Goal: Check status: Check status

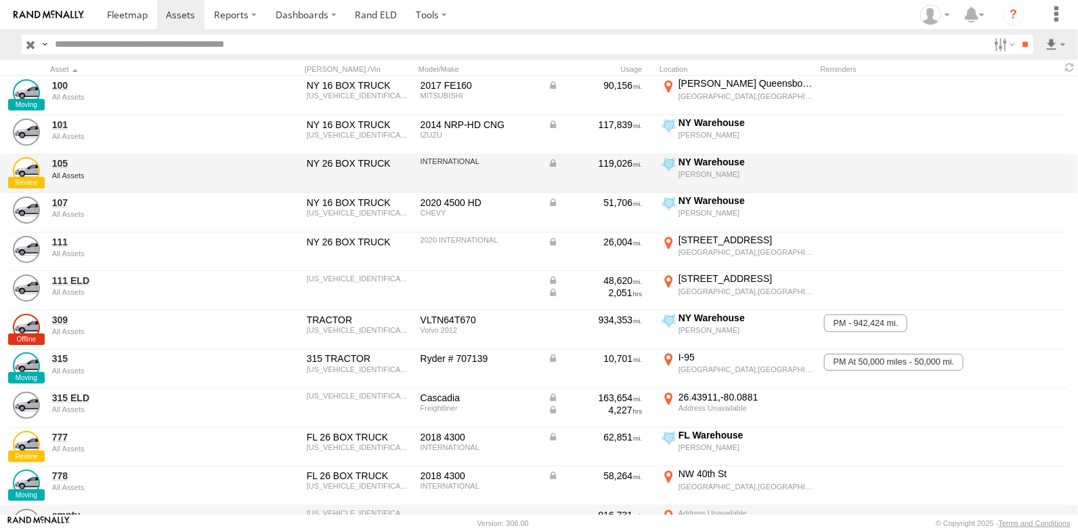
click at [1028, 180] on div at bounding box center [929, 174] width 217 height 37
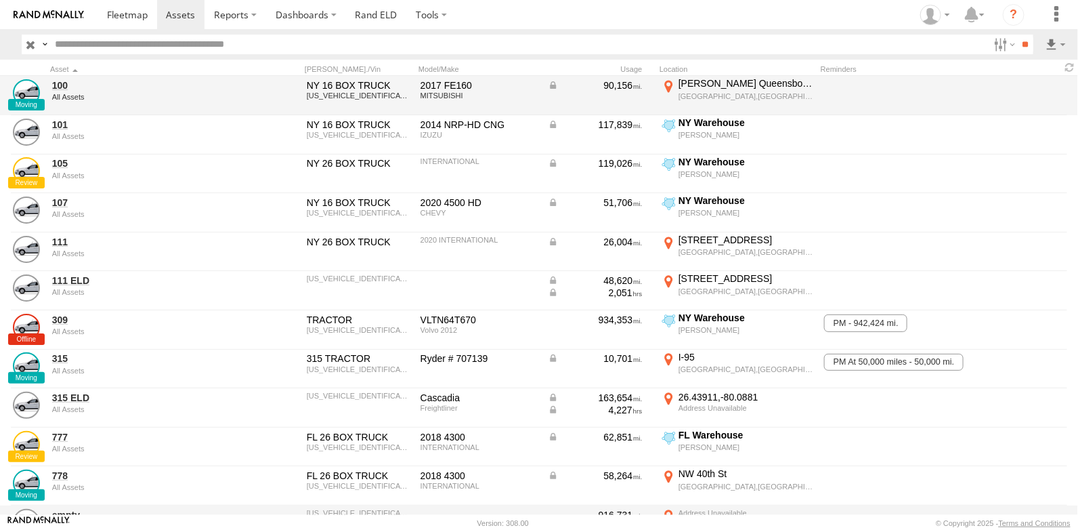
click at [709, 87] on div "Ed Koch Queensboro Brg-Lower Level" at bounding box center [746, 83] width 135 height 12
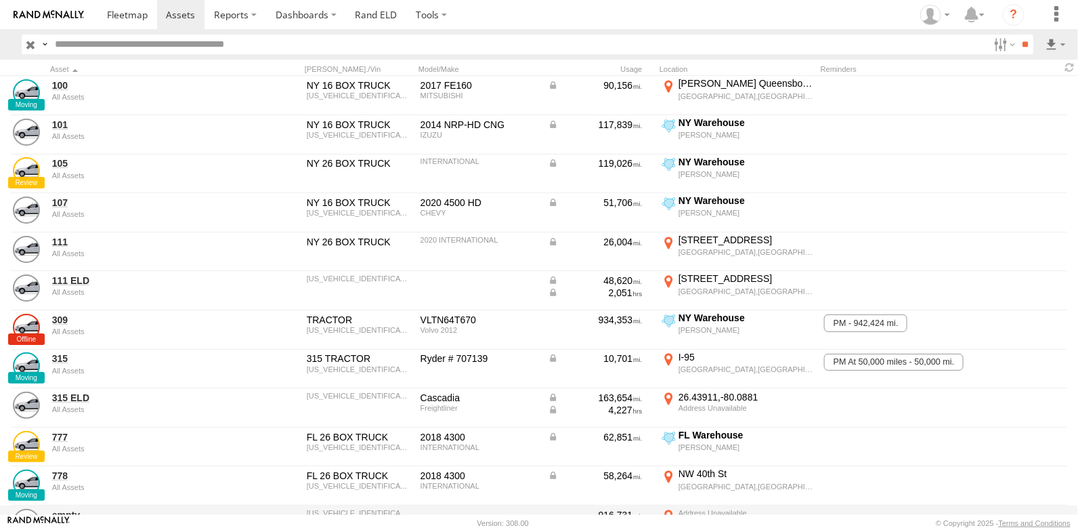
click at [0, 0] on label "×" at bounding box center [0, 0] width 0 height 0
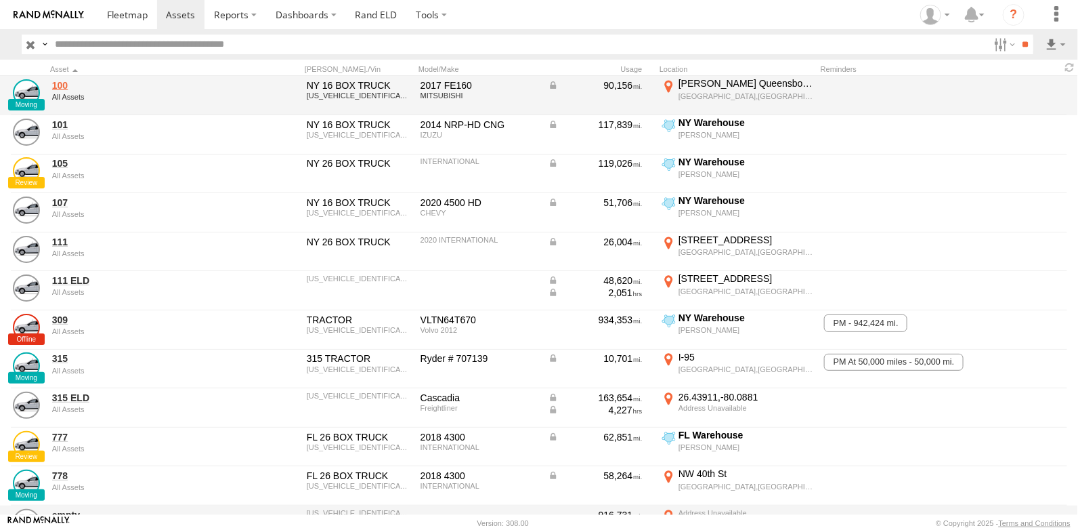
drag, startPoint x: 690, startPoint y: 86, endPoint x: 59, endPoint y: 85, distance: 630.7
click at [59, 85] on link "100" at bounding box center [145, 85] width 186 height 12
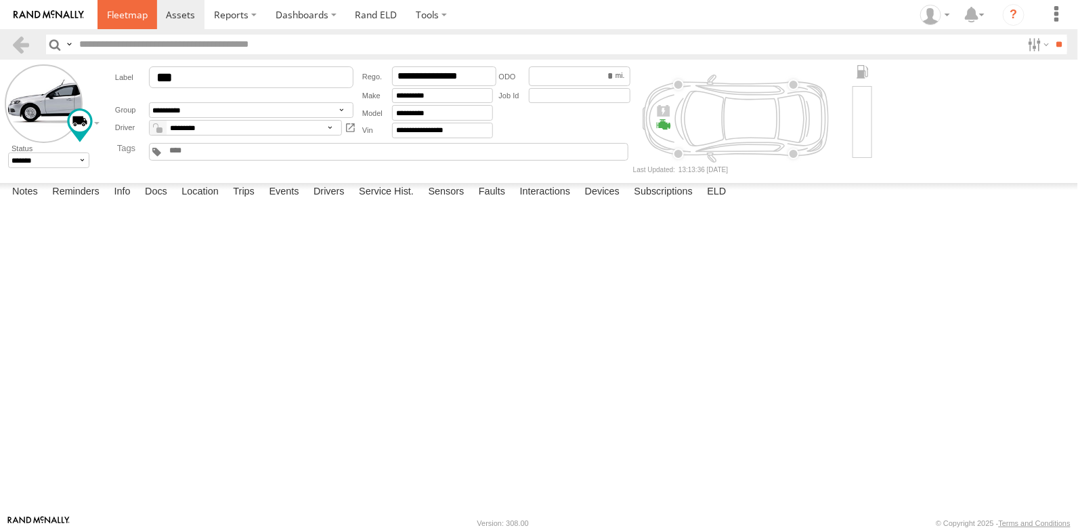
click at [130, 20] on span at bounding box center [127, 14] width 41 height 13
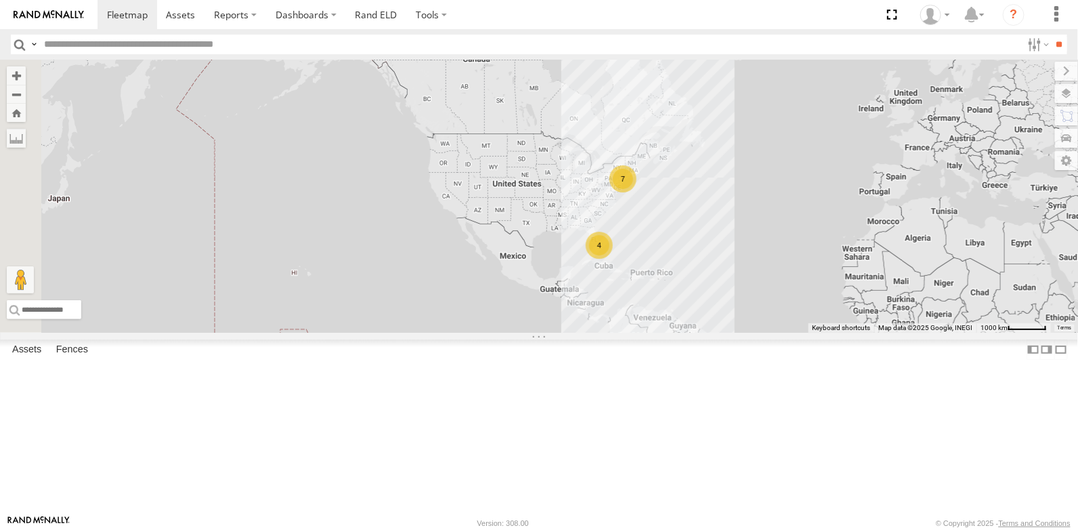
click at [0, 0] on link at bounding box center [0, 0] width 0 height 0
click at [64, 24] on link at bounding box center [49, 14] width 98 height 29
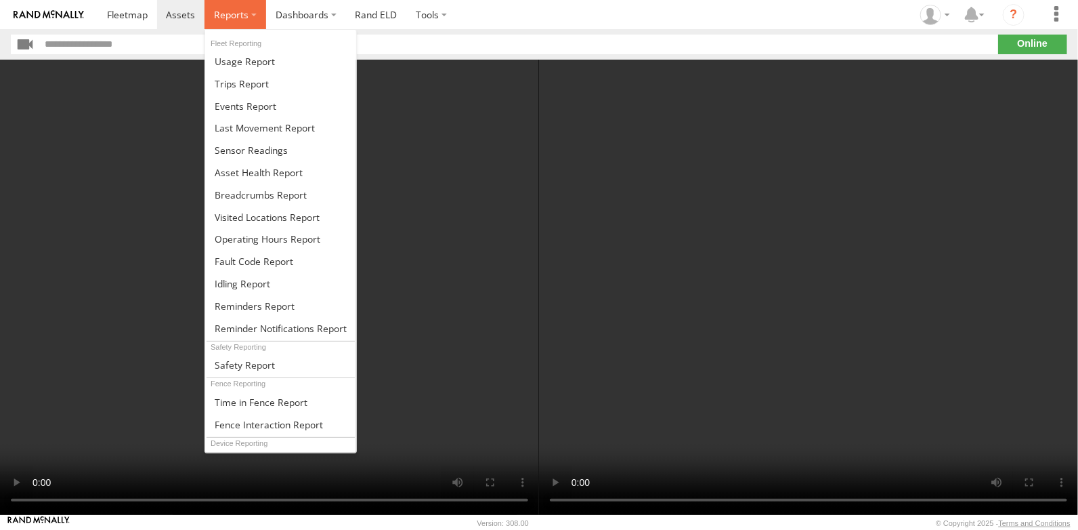
click at [234, 18] on span at bounding box center [231, 14] width 35 height 13
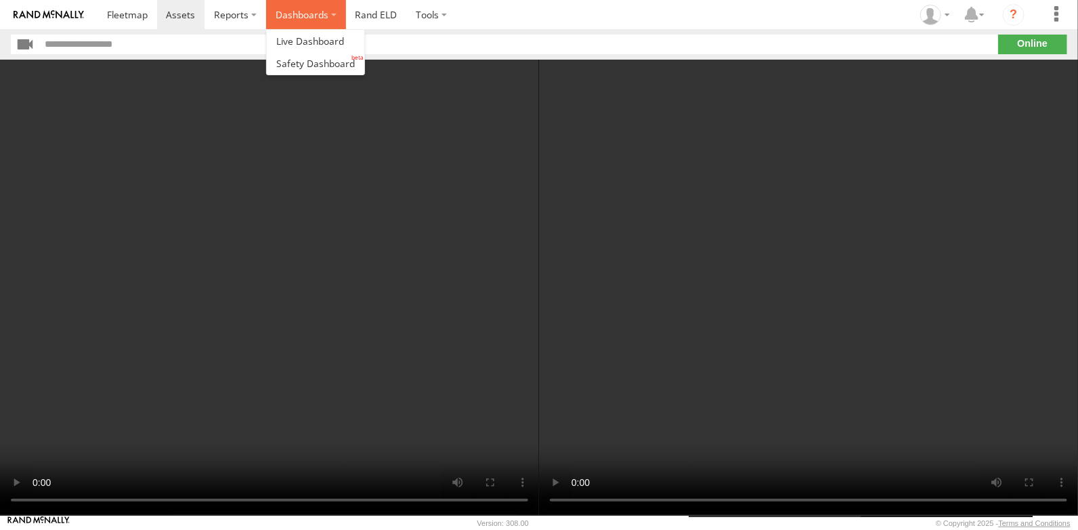
click at [281, 13] on label "Dashboards" at bounding box center [306, 14] width 80 height 29
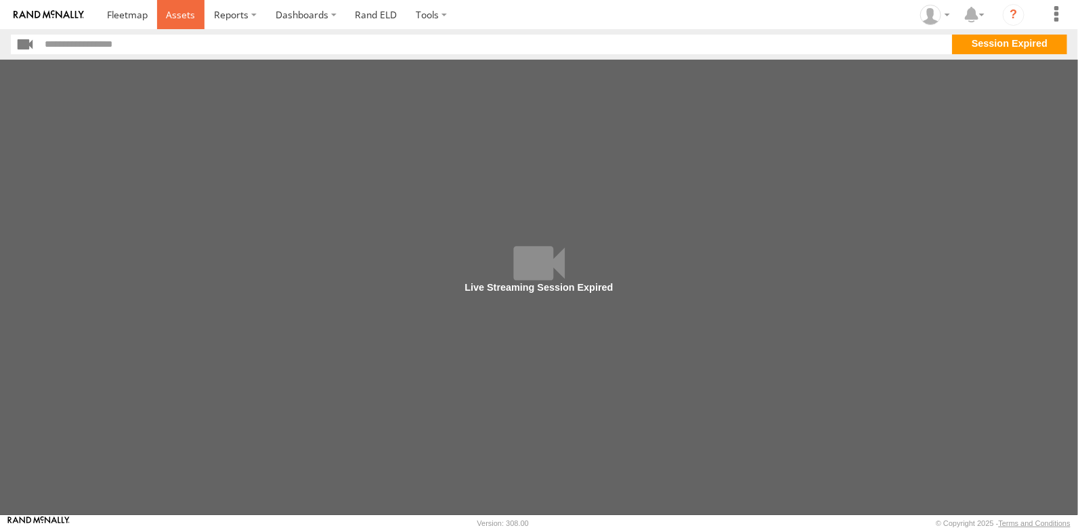
click at [180, 19] on span at bounding box center [180, 14] width 29 height 13
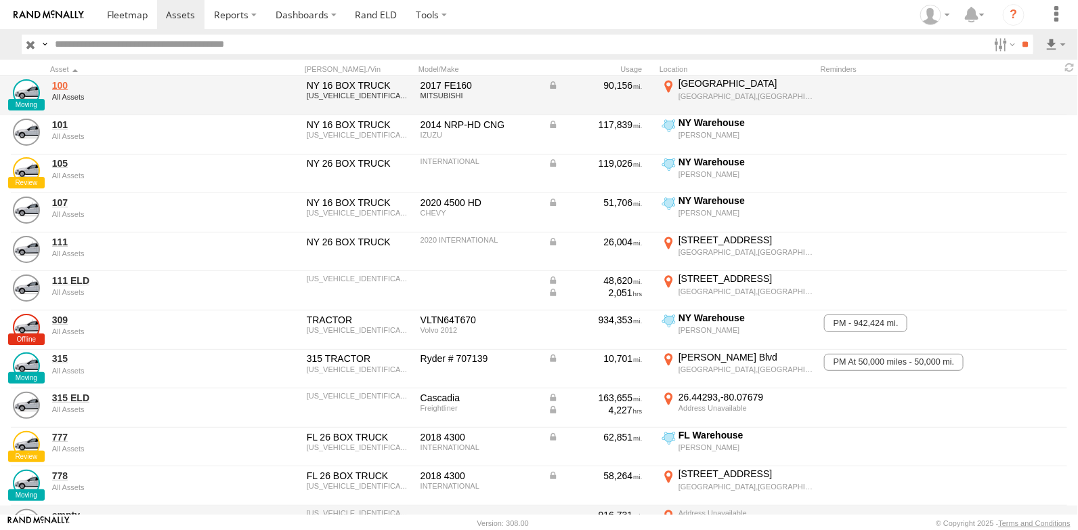
click at [66, 85] on link "100" at bounding box center [145, 85] width 186 height 12
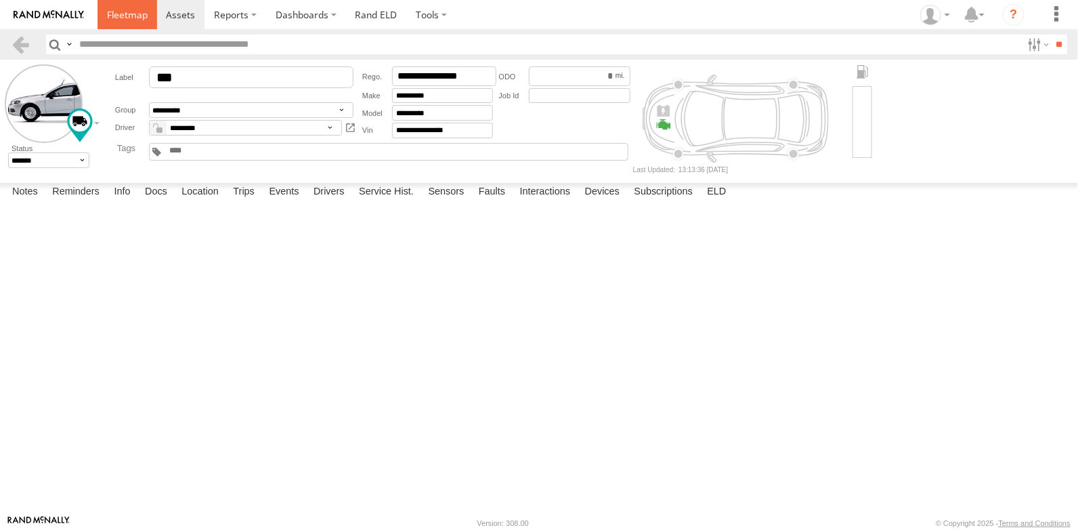
click at [133, 16] on span at bounding box center [127, 14] width 41 height 13
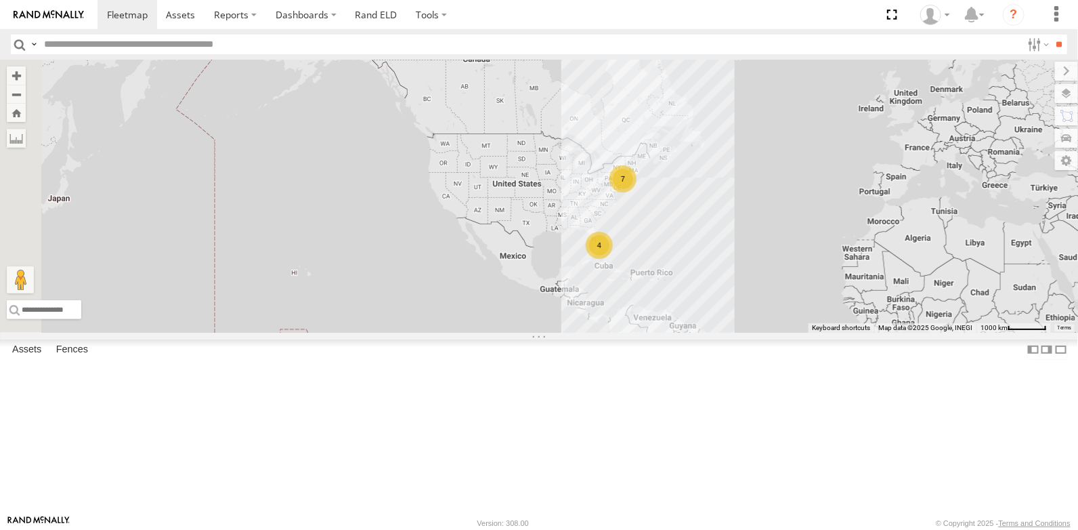
click at [0, 0] on span at bounding box center [0, 0] width 0 height 0
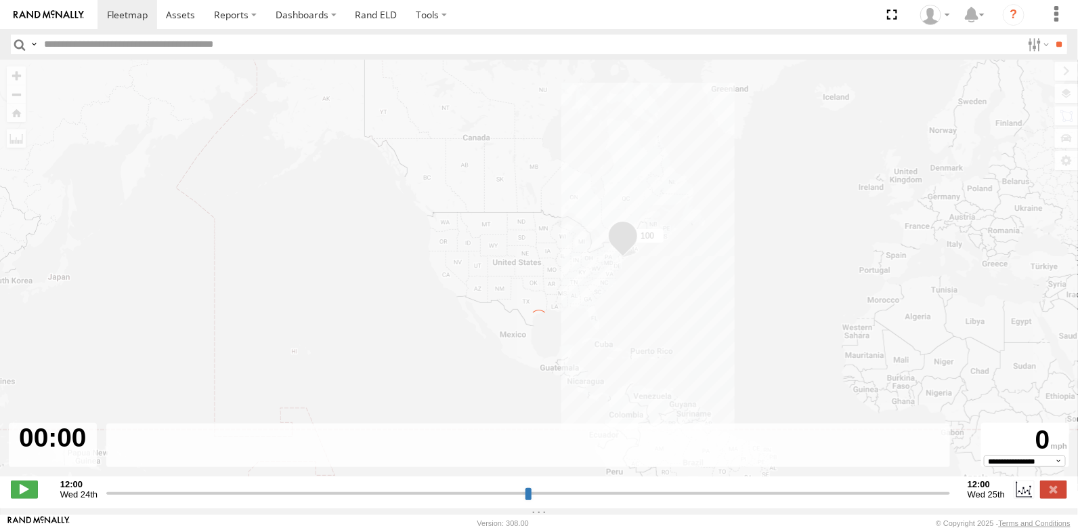
type input "**********"
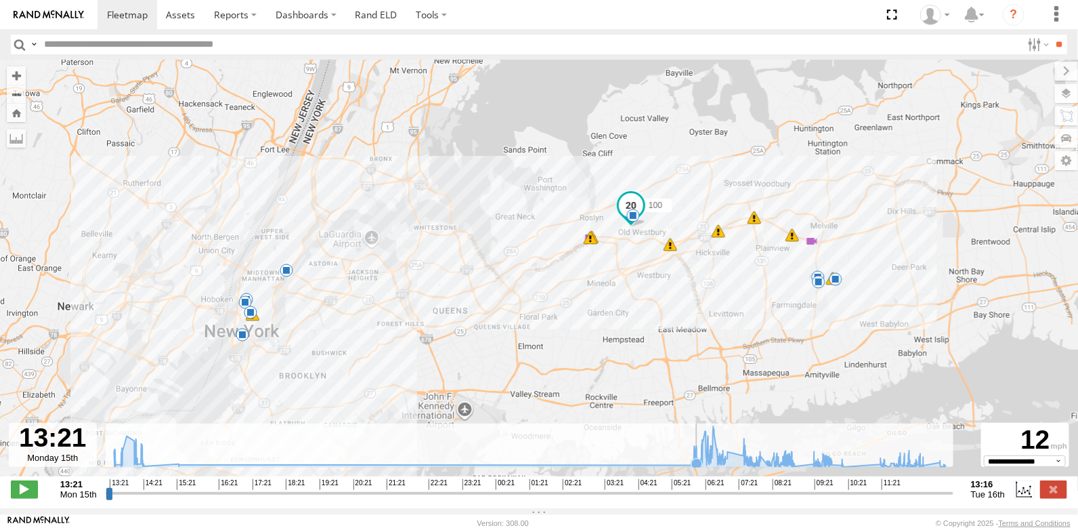
click at [697, 468] on icon at bounding box center [697, 463] width 11 height 11
click at [694, 467] on icon at bounding box center [529, 446] width 845 height 41
click at [693, 455] on icon at bounding box center [529, 446] width 845 height 41
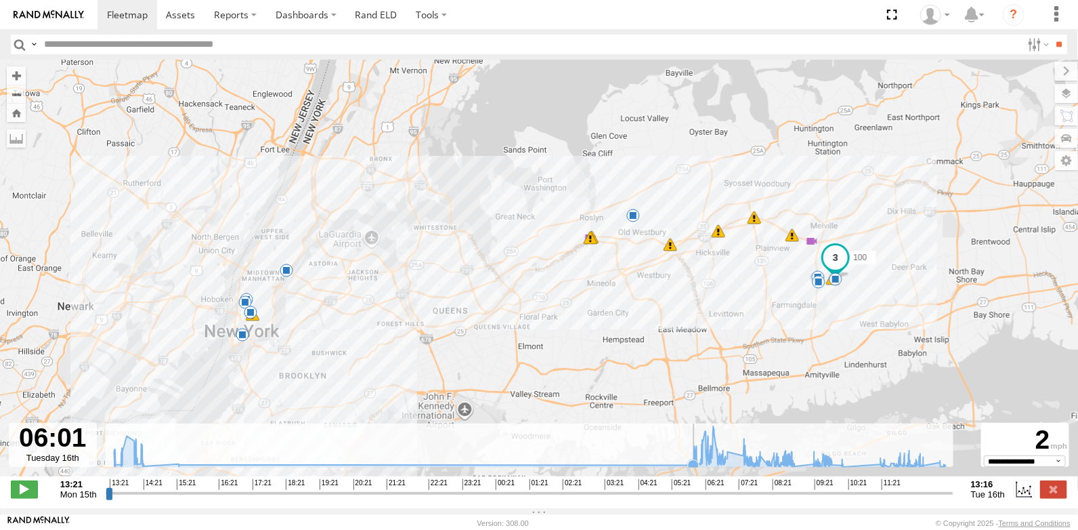
drag, startPoint x: 693, startPoint y: 455, endPoint x: 635, endPoint y: 457, distance: 58.3
click at [635, 457] on rect at bounding box center [530, 445] width 849 height 44
click at [724, 469] on icon at bounding box center [724, 464] width 11 height 11
click at [746, 467] on icon at bounding box center [745, 462] width 11 height 11
click at [776, 465] on icon at bounding box center [776, 459] width 11 height 11
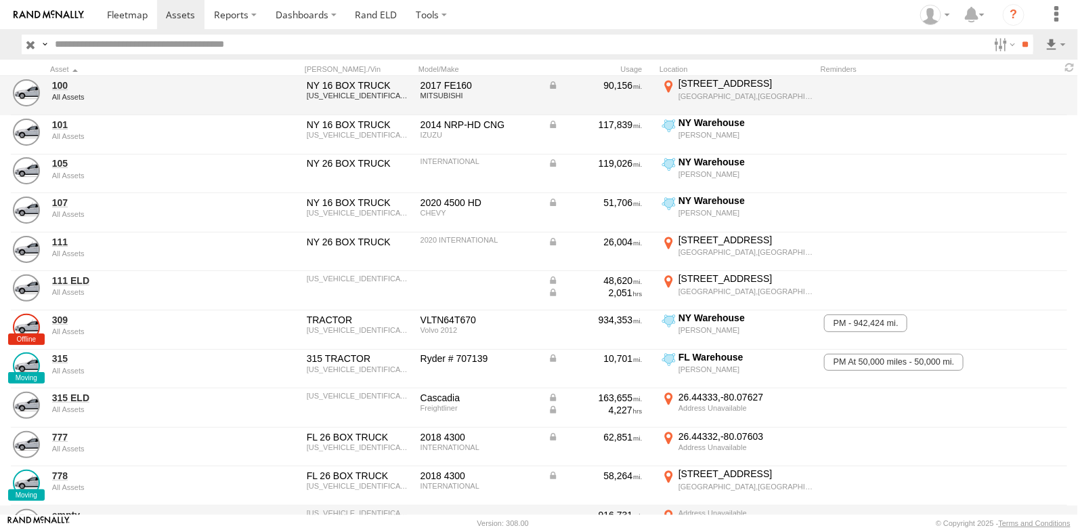
click at [627, 85] on div "90,156" at bounding box center [595, 85] width 95 height 12
click at [54, 84] on link "100" at bounding box center [145, 85] width 186 height 12
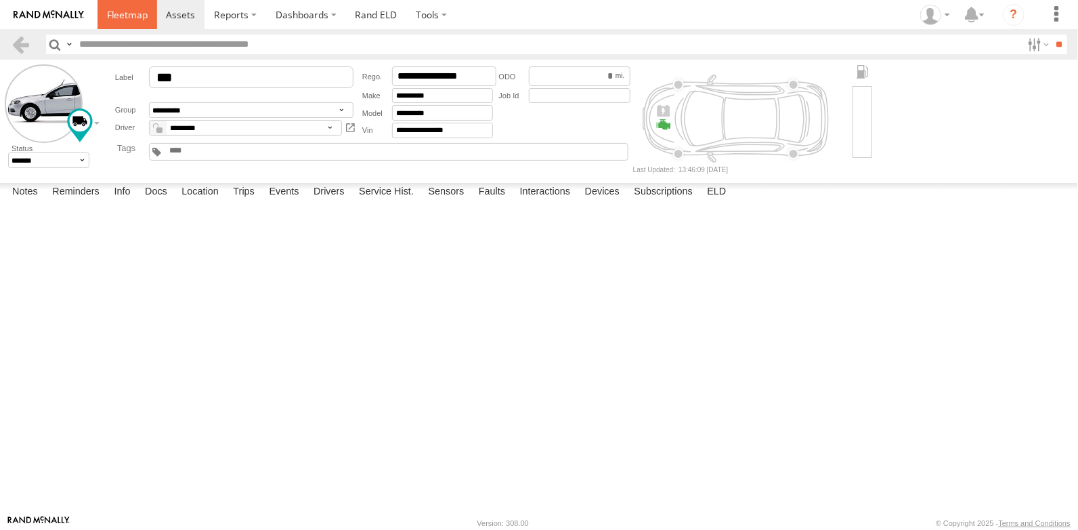
click at [135, 14] on span at bounding box center [127, 14] width 41 height 13
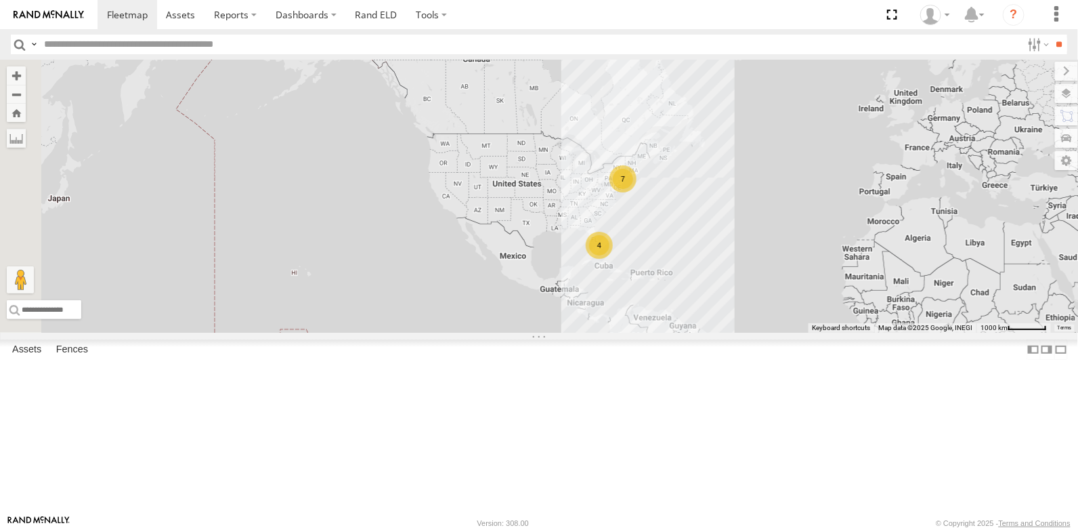
click at [0, 0] on link at bounding box center [0, 0] width 0 height 0
click at [0, 0] on span at bounding box center [0, 0] width 0 height 0
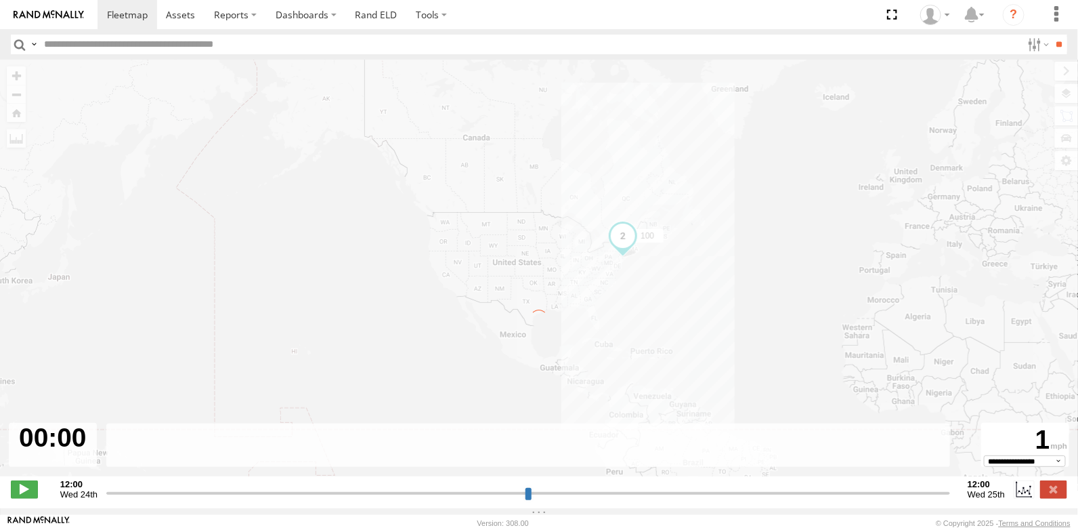
type input "**********"
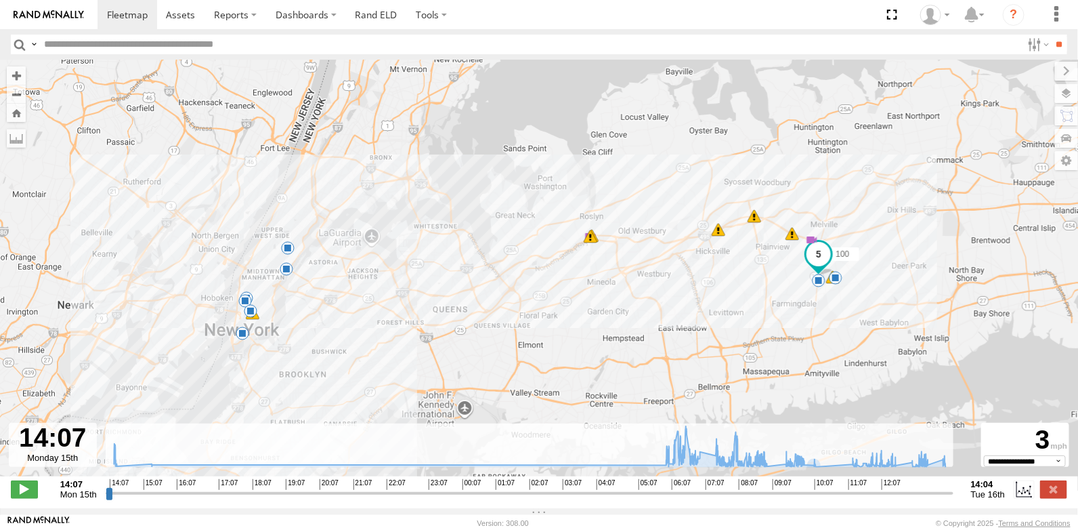
click at [817, 477] on div "100 06:21 Tue 07:00 Tue 09:26 Tue 14:13 Mon 06:06 Tue 08:55 Tue 10:00 Tue 10:19…" at bounding box center [539, 275] width 1078 height 431
click at [818, 455] on rect at bounding box center [530, 445] width 849 height 44
click at [817, 476] on div "100 06:21 Tue 07:00 Tue 09:26 Tue 14:13 Mon 06:06 Tue 08:55 Tue 10:00 Tue 10:19…" at bounding box center [539, 275] width 1078 height 431
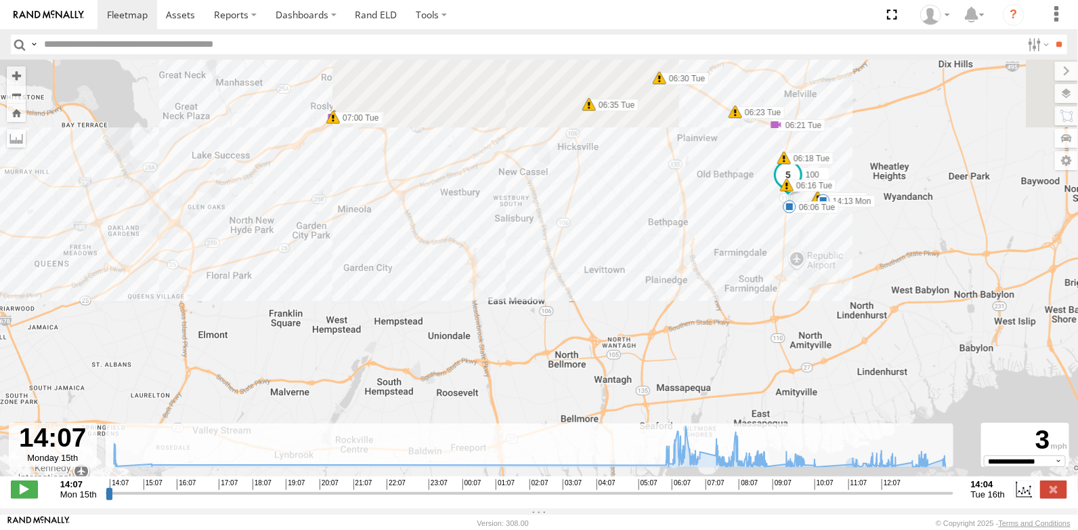
drag, startPoint x: 878, startPoint y: 224, endPoint x: 859, endPoint y: 375, distance: 151.6
click at [861, 365] on div "100 06:21 Tue 07:00 Tue 09:26 Tue 14:13 Mon 06:06 Tue 08:55 Tue 10:00 Tue 10:19…" at bounding box center [539, 275] width 1078 height 431
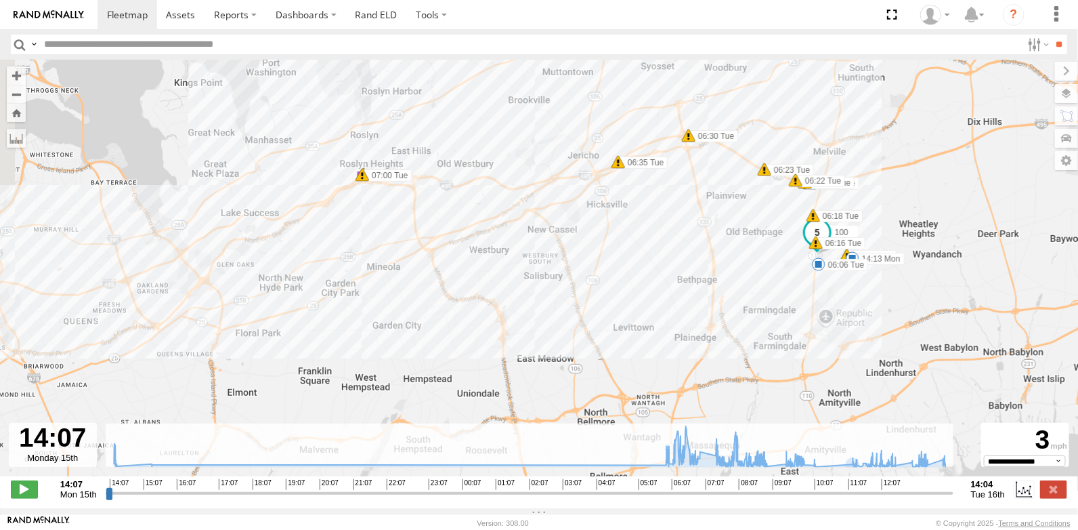
drag, startPoint x: 807, startPoint y: 303, endPoint x: 862, endPoint y: 338, distance: 64.8
click at [862, 338] on div "100 06:21 Tue 07:00 Tue 09:26 Tue 14:13 Mon 06:06 Tue 08:55 Tue 10:00 Tue 10:19…" at bounding box center [539, 275] width 1078 height 431
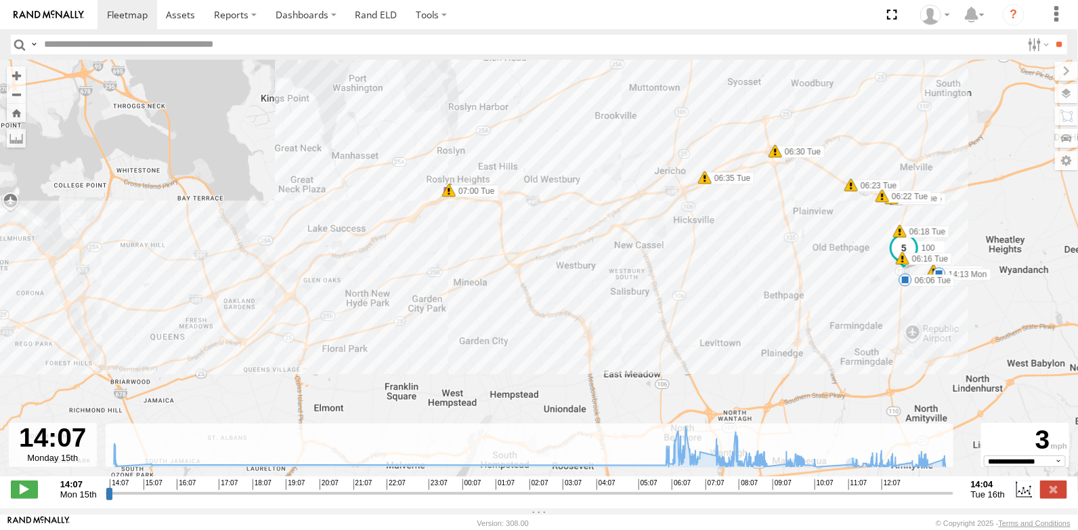
drag, startPoint x: 769, startPoint y: 319, endPoint x: 823, endPoint y: 329, distance: 55.0
click at [823, 329] on div "100 06:21 Tue 07:00 Tue 09:26 Tue 14:13 Mon 06:06 Tue 08:55 Tue 10:00 Tue 10:19…" at bounding box center [539, 275] width 1078 height 431
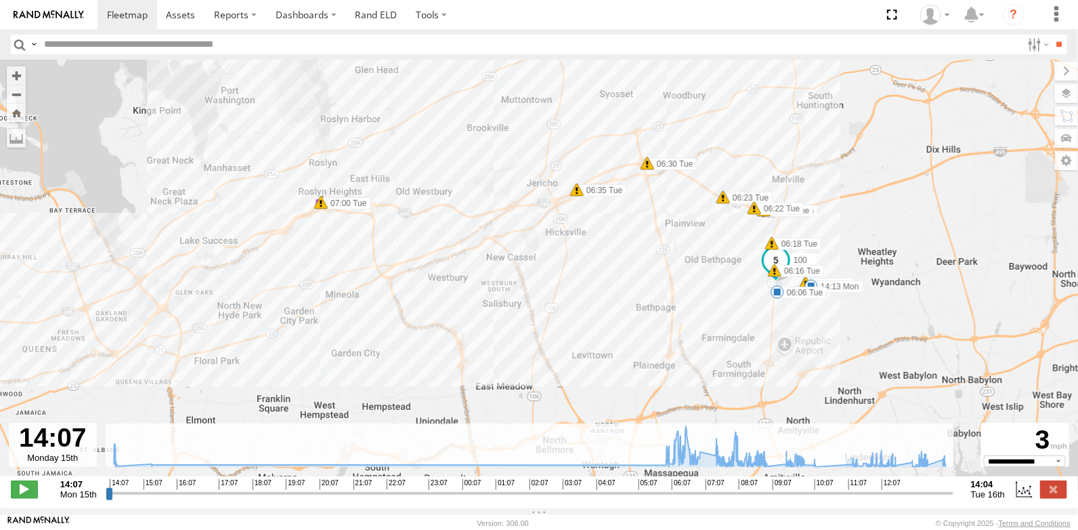
drag, startPoint x: 697, startPoint y: 317, endPoint x: 566, endPoint y: 327, distance: 131.1
click at [566, 327] on div "100 06:21 Tue 07:00 Tue 09:26 Tue 14:13 Mon 06:06 Tue 08:55 Tue 10:00 Tue 10:19…" at bounding box center [539, 275] width 1078 height 431
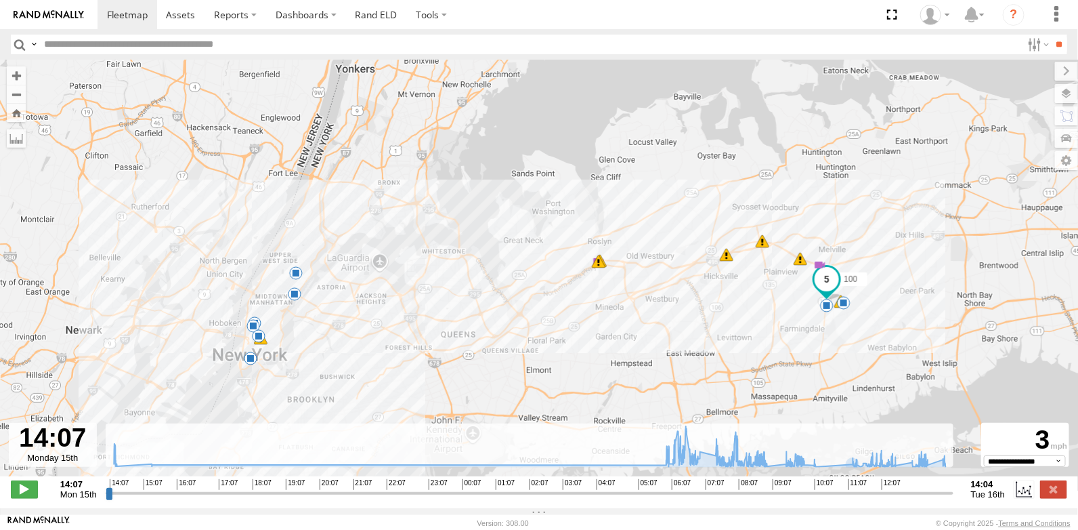
drag, startPoint x: 190, startPoint y: 358, endPoint x: 402, endPoint y: 350, distance: 211.5
click at [402, 350] on div "100 06:21 Tue 07:00 Tue 09:26 Tue 14:13 Mon 06:06 Tue 08:55 Tue 10:00 Tue 10:19…" at bounding box center [539, 275] width 1078 height 431
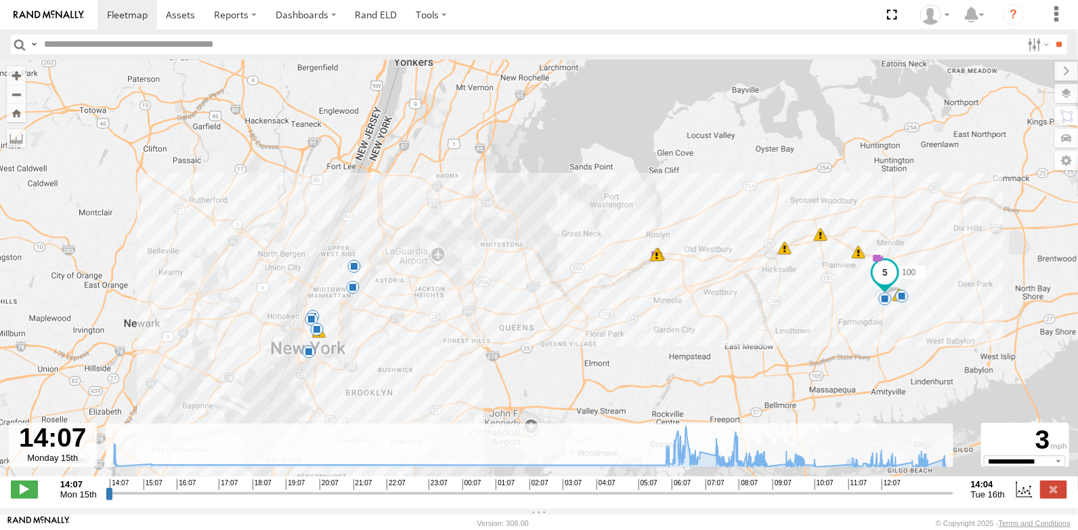
click at [309, 314] on span at bounding box center [313, 317] width 14 height 14
click at [318, 306] on div "10:00 Tue 16th Sep 10:17 Tue 16th Sep 17 1 7th Ave West Village" at bounding box center [312, 270] width 149 height 72
click at [314, 314] on span at bounding box center [313, 317] width 14 height 14
click at [368, 322] on div "100 06:21 Tue 07:00 Tue 09:26 Tue 14:13 Mon 06:06 Tue 08:55 Tue 10:00 Tue 10:19…" at bounding box center [539, 275] width 1078 height 431
click at [356, 294] on span at bounding box center [353, 287] width 14 height 14
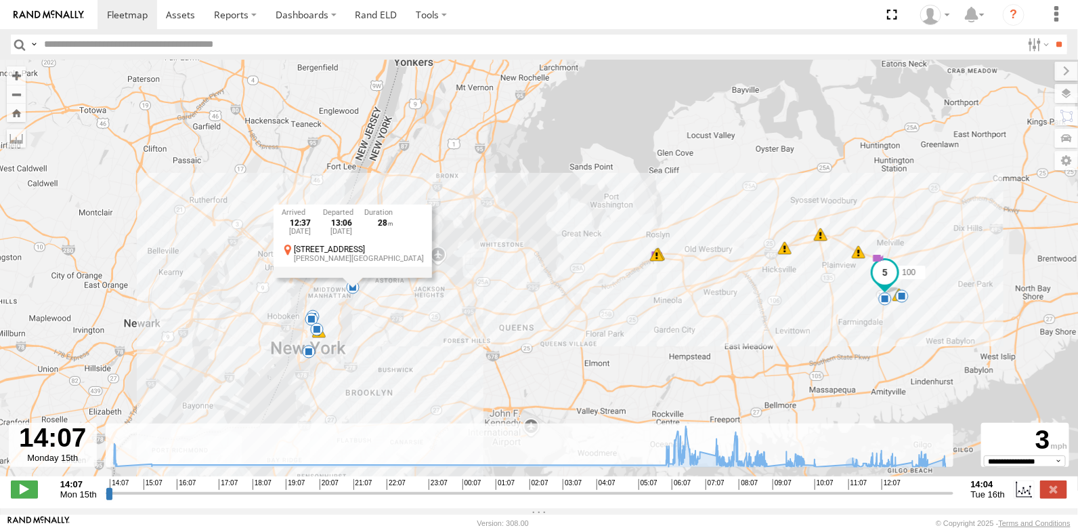
click at [314, 316] on span at bounding box center [312, 319] width 14 height 14
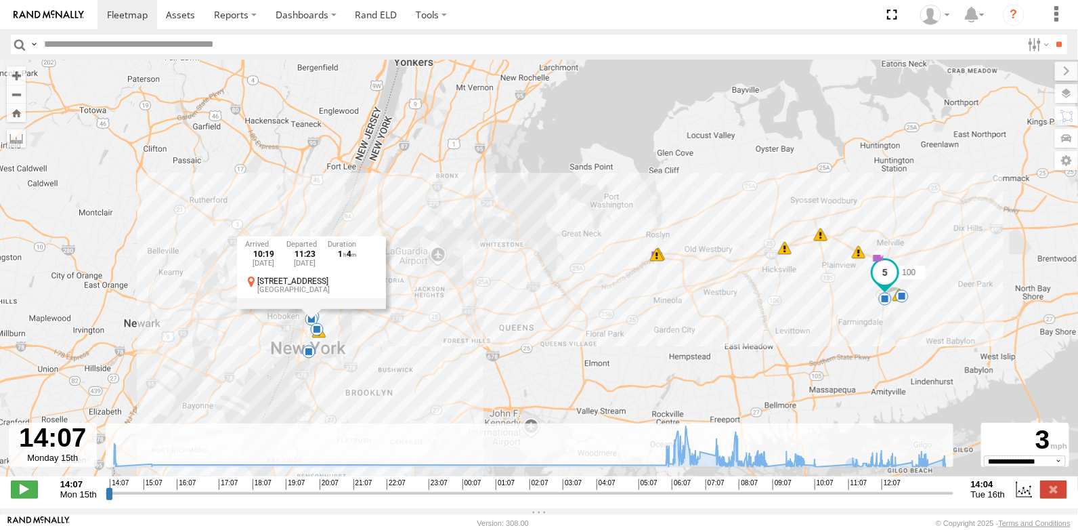
click at [522, 186] on div "100 06:21 Tue 07:00 Tue 09:26 Tue 14:13 Mon 06:06 Tue 08:55 Tue 10:00 Tue 10:19…" at bounding box center [539, 275] width 1078 height 431
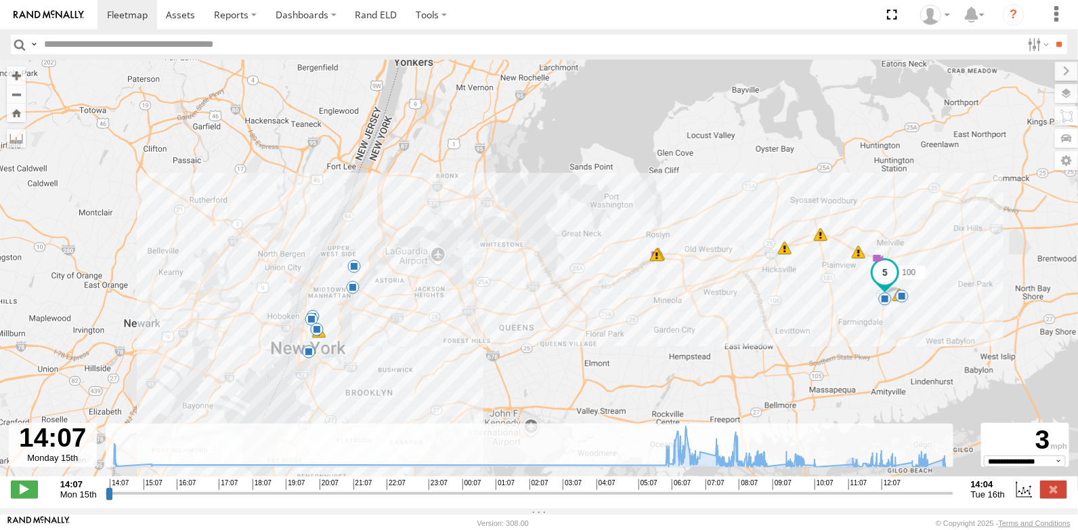
click at [349, 287] on span at bounding box center [353, 287] width 14 height 14
click at [527, 184] on div "100 06:21 Tue 07:00 Tue 09:26 Tue 14:13 Mon 06:06 Tue 08:55 Tue 10:00 Tue 10:19…" at bounding box center [539, 275] width 1078 height 431
click at [350, 267] on span at bounding box center [355, 266] width 14 height 14
click at [522, 197] on div "100 06:21 Tue 07:00 Tue 09:26 Tue 14:13 Mon 06:06 Tue 08:55 Tue 10:00 Tue 10:19…" at bounding box center [539, 275] width 1078 height 431
click at [350, 270] on span at bounding box center [355, 266] width 14 height 14
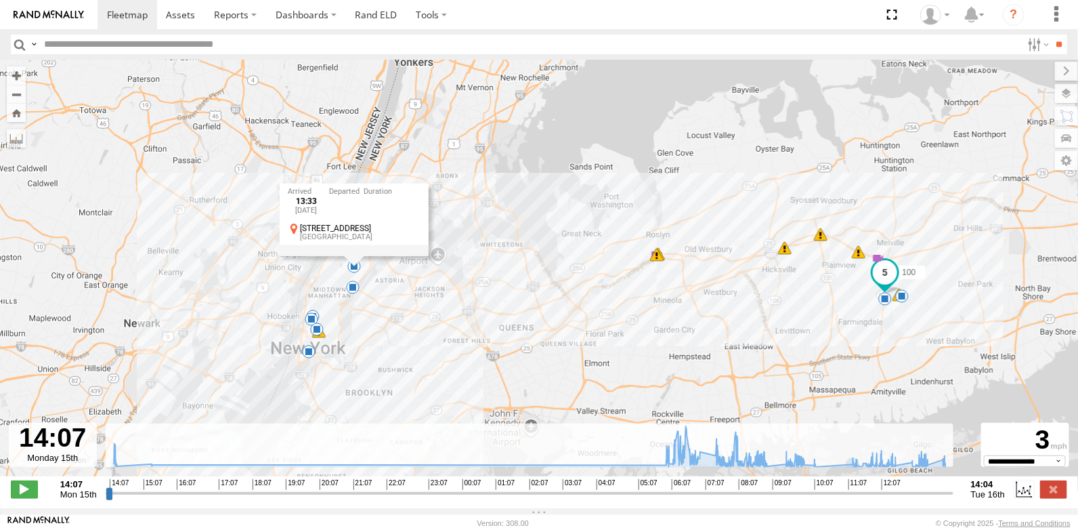
click at [317, 334] on span at bounding box center [317, 329] width 14 height 14
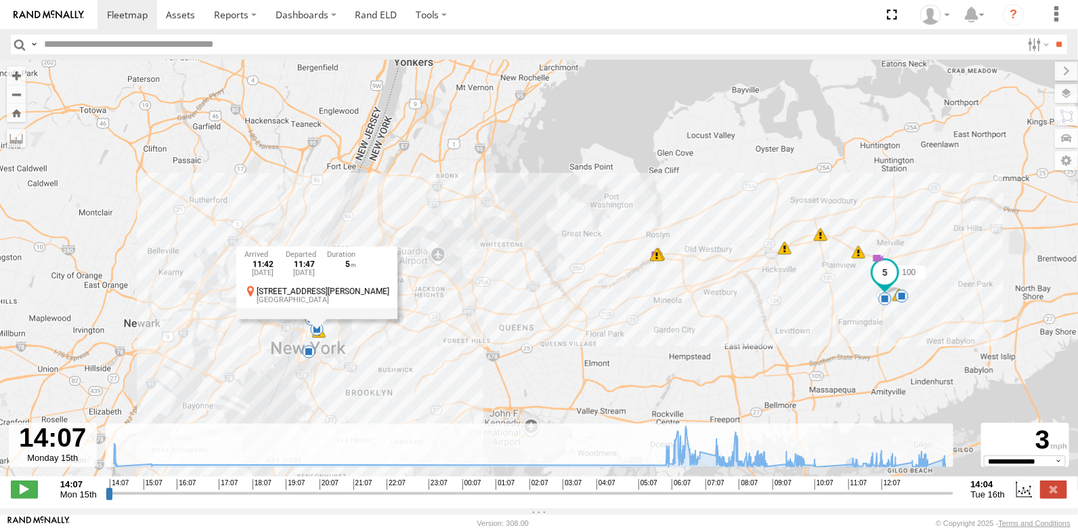
click at [270, 339] on div "100 06:21 Tue 07:00 Tue 09:26 Tue 14:13 Mon 06:06 Tue 08:55 Tue 10:00 Tue 10:19…" at bounding box center [539, 275] width 1078 height 431
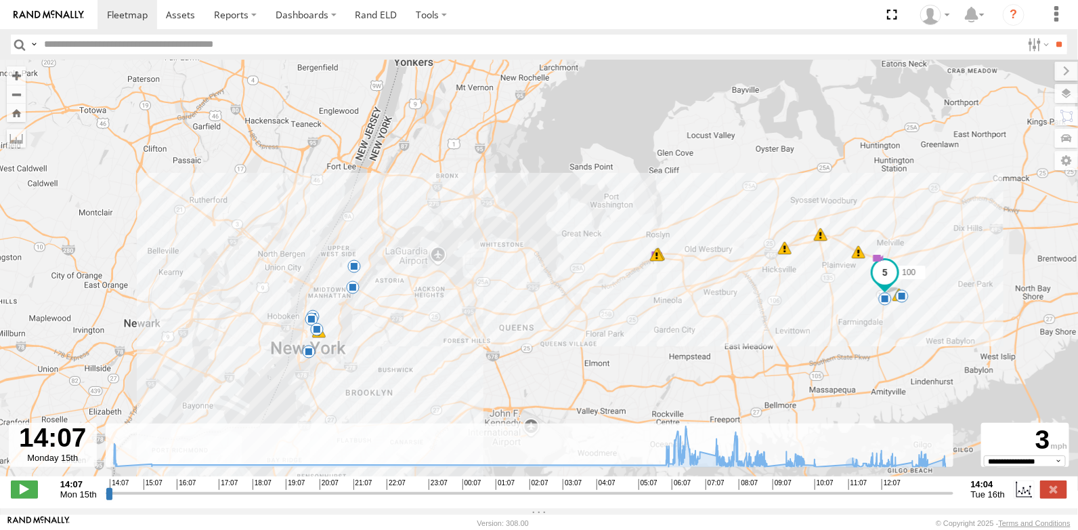
click at [314, 316] on span at bounding box center [312, 319] width 14 height 14
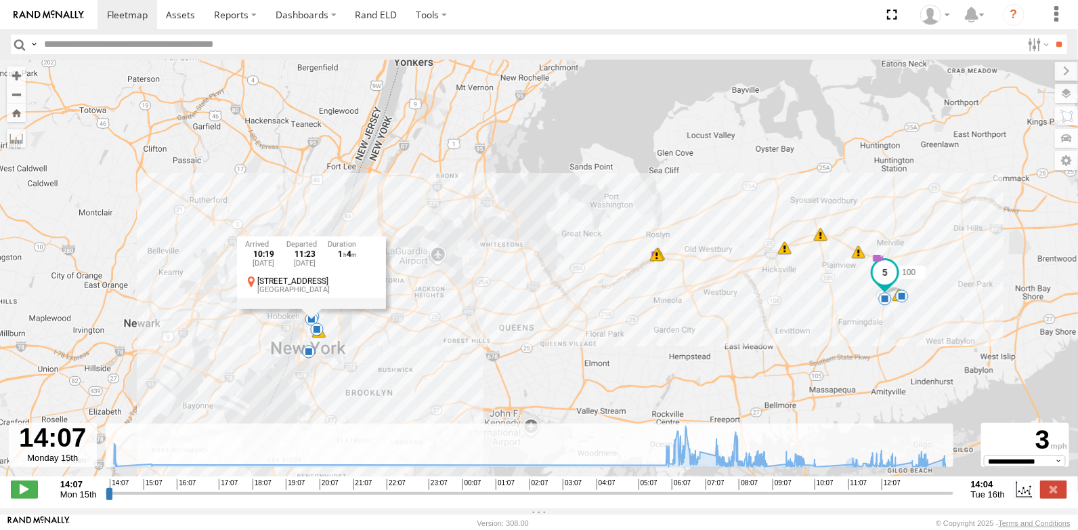
click at [312, 309] on div "10:19 Tue 16th Sep 11:23 Tue 16th Sep 1 4 142 7th Ave S West Village" at bounding box center [311, 272] width 149 height 72
click at [310, 309] on div "10:19 Tue 16th Sep 11:23 Tue 16th Sep 1 4 142 7th Ave S West Village" at bounding box center [311, 272] width 149 height 72
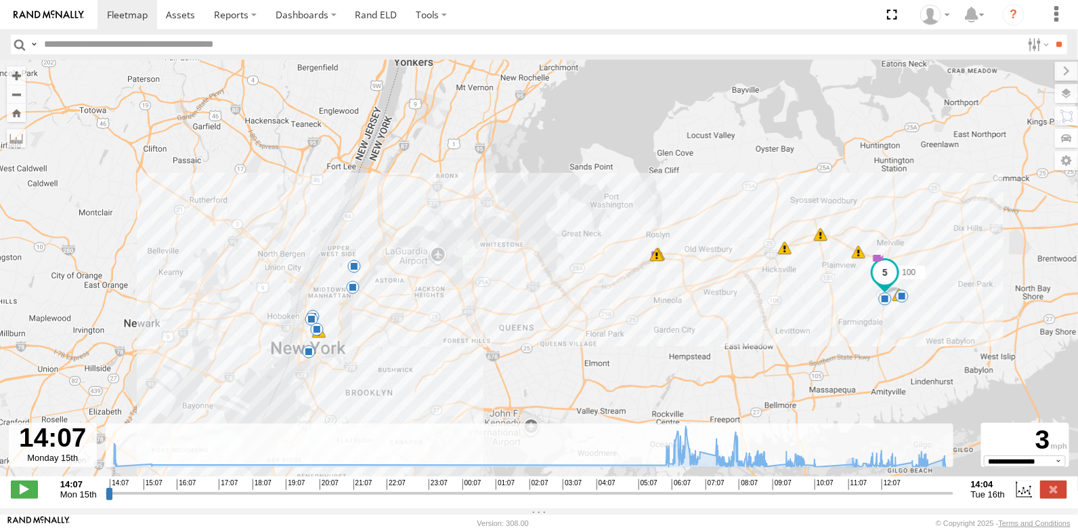
click at [310, 321] on span at bounding box center [312, 319] width 14 height 14
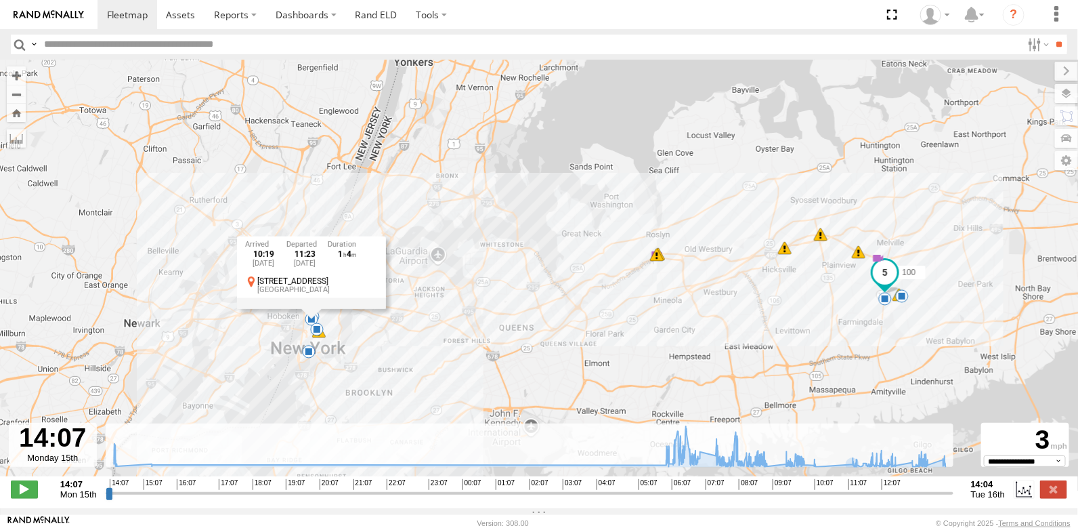
click at [319, 309] on div "10:19 Tue 16th Sep 11:23 Tue 16th Sep 1 4 142 7th Ave S West Village" at bounding box center [311, 272] width 149 height 72
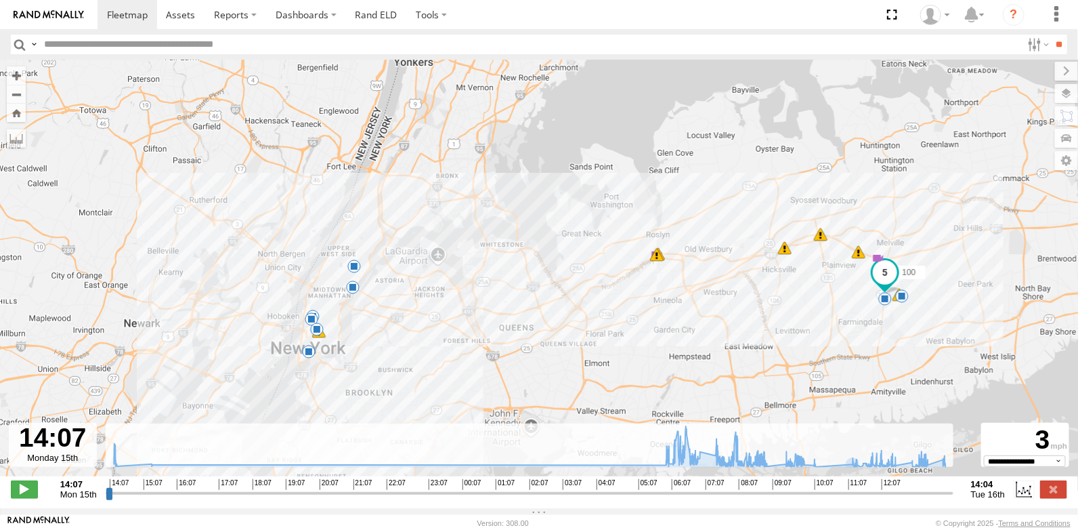
click at [314, 315] on span at bounding box center [313, 317] width 14 height 14
click at [312, 306] on div "10:00 Tue 16th Sep 10:17 Tue 16th Sep 17 1 7th Ave West Village" at bounding box center [312, 270] width 149 height 72
click at [314, 306] on div "10:00 Tue 16th Sep 10:17 Tue 16th Sep 17 1 7th Ave West Village" at bounding box center [312, 270] width 149 height 72
click at [316, 306] on div "10:00 Tue 16th Sep 10:17 Tue 16th Sep 17 1 7th Ave West Village" at bounding box center [312, 270] width 149 height 72
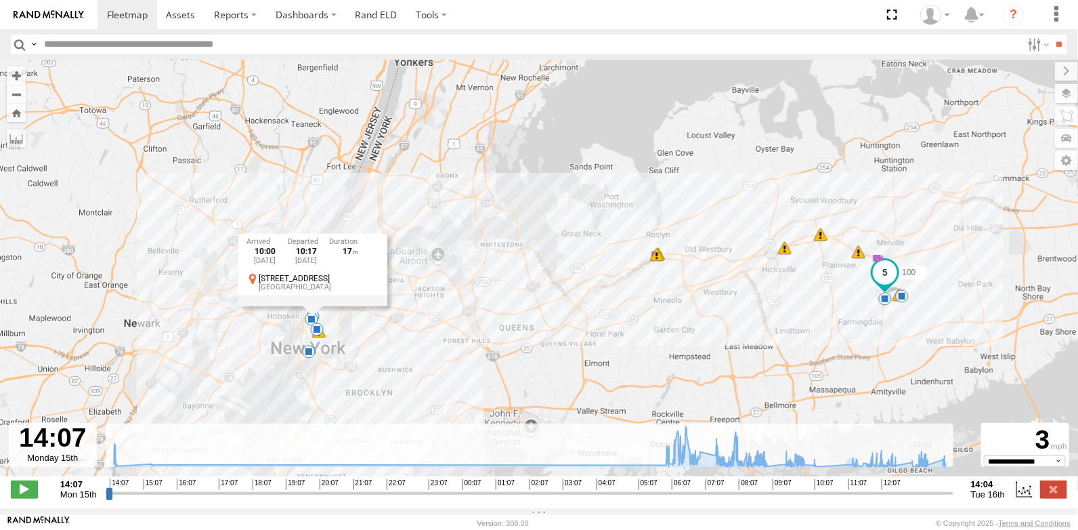
click at [312, 353] on span at bounding box center [309, 352] width 14 height 14
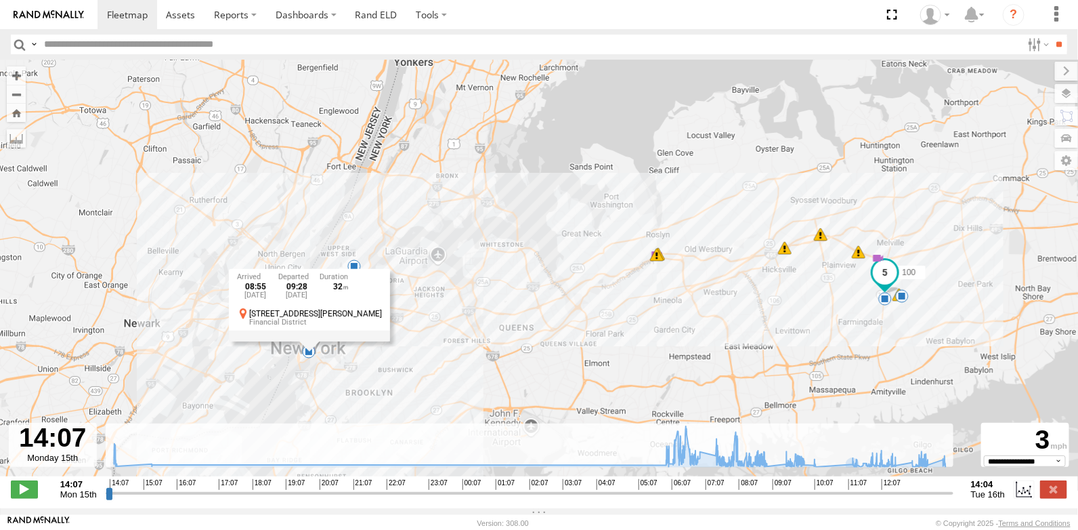
click at [255, 370] on div "100 06:21 Tue 07:00 Tue 09:26 Tue 14:13 Mon 06:06 Tue 08:55 Tue 10:00 Tue 10:19…" at bounding box center [539, 275] width 1078 height 431
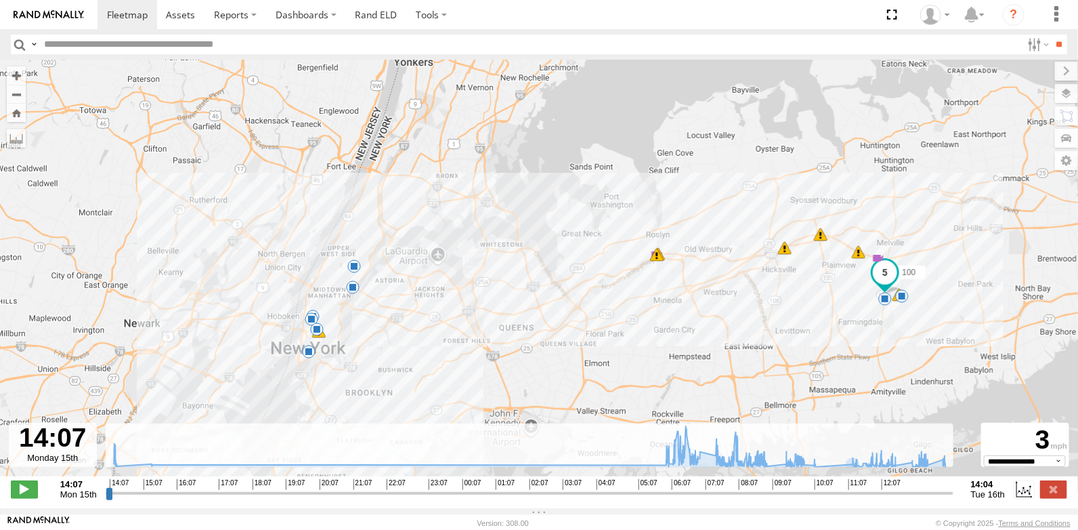
click at [315, 335] on span at bounding box center [317, 329] width 14 height 14
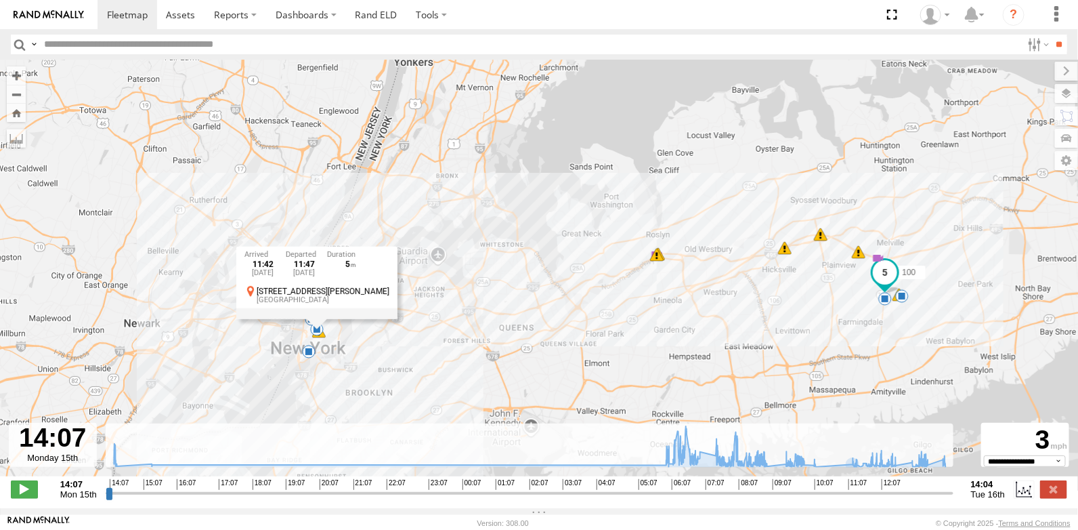
click at [261, 383] on div "100 06:21 Tue 07:00 Tue 09:26 Tue 14:13 Mon 06:06 Tue 08:55 Tue 10:00 Tue 10:19…" at bounding box center [539, 275] width 1078 height 431
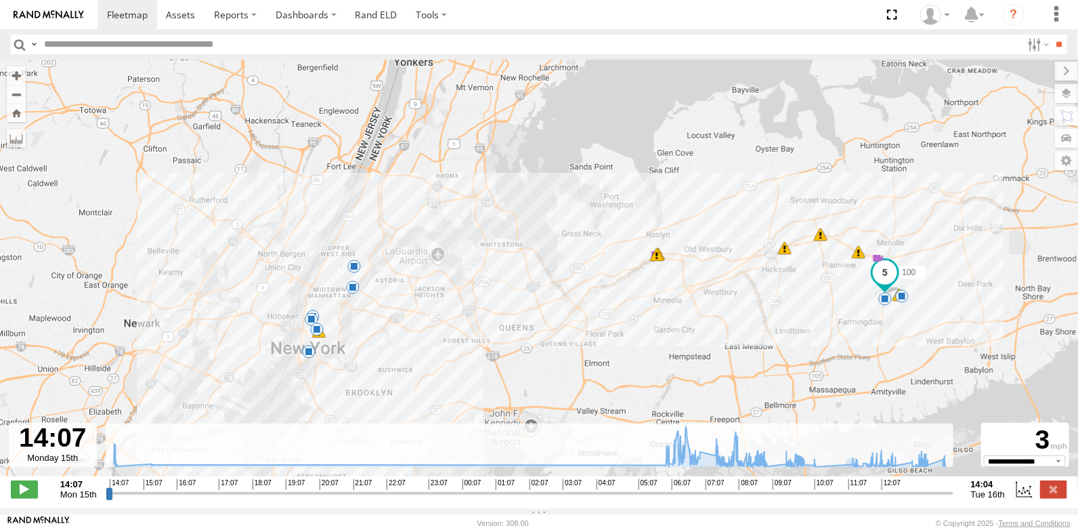
click at [310, 326] on span at bounding box center [312, 319] width 14 height 14
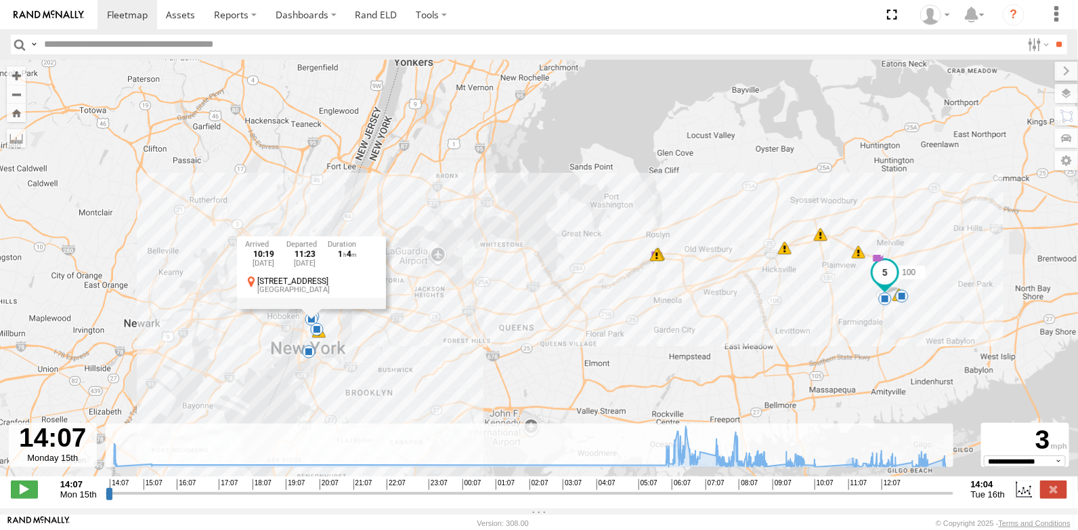
drag, startPoint x: 268, startPoint y: 379, endPoint x: 272, endPoint y: 373, distance: 7.0
click at [268, 379] on div "100 06:21 Tue 07:00 Tue 09:26 Tue 14:13 Mon 06:06 Tue 08:55 Tue 10:00 Tue 10:19…" at bounding box center [539, 275] width 1078 height 431
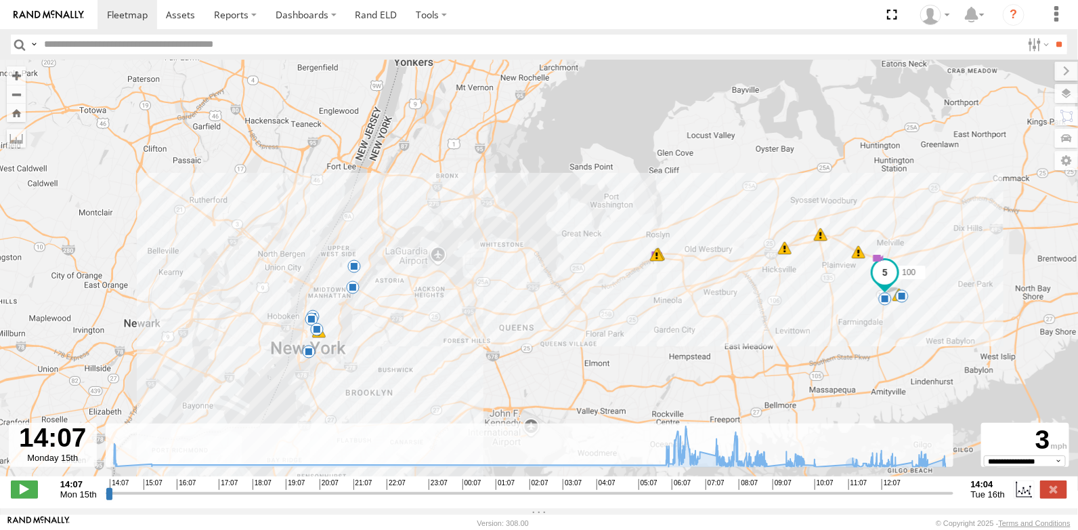
click at [316, 316] on span at bounding box center [312, 319] width 14 height 14
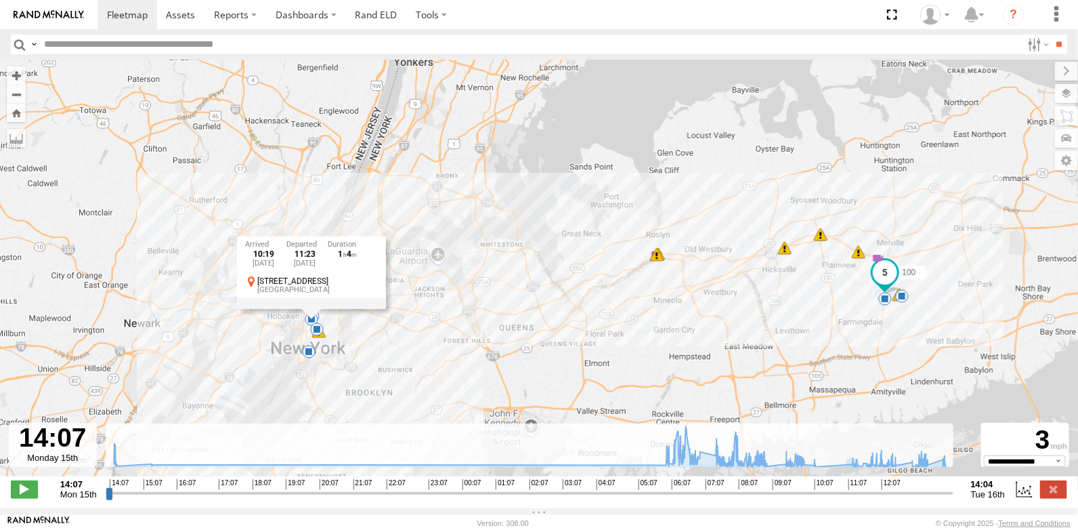
click at [312, 309] on div "10:19 Tue 16th Sep 11:23 Tue 16th Sep 1 4 142 7th Ave S West Village" at bounding box center [311, 272] width 149 height 72
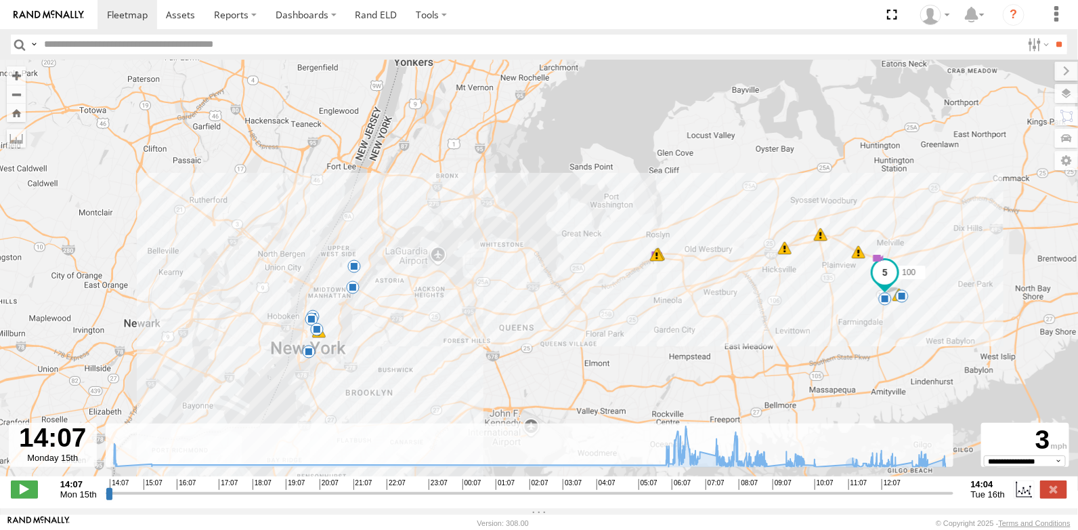
click at [312, 325] on span at bounding box center [312, 319] width 14 height 14
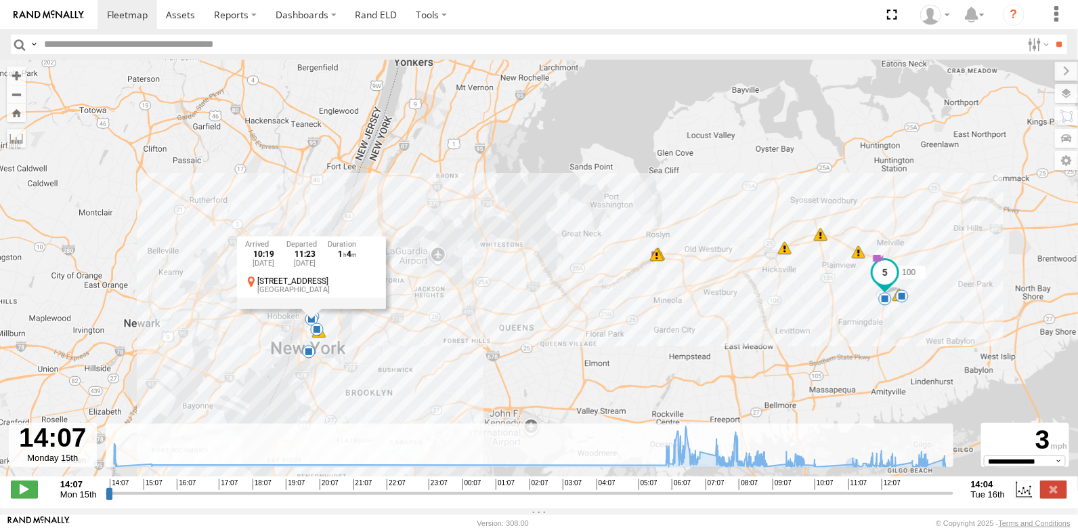
click at [337, 335] on div "100 06:21 Tue 07:00 Tue 09:26 Tue 14:13 Mon 06:06 Tue 08:55 Tue 10:00 Tue 10:19…" at bounding box center [539, 275] width 1078 height 431
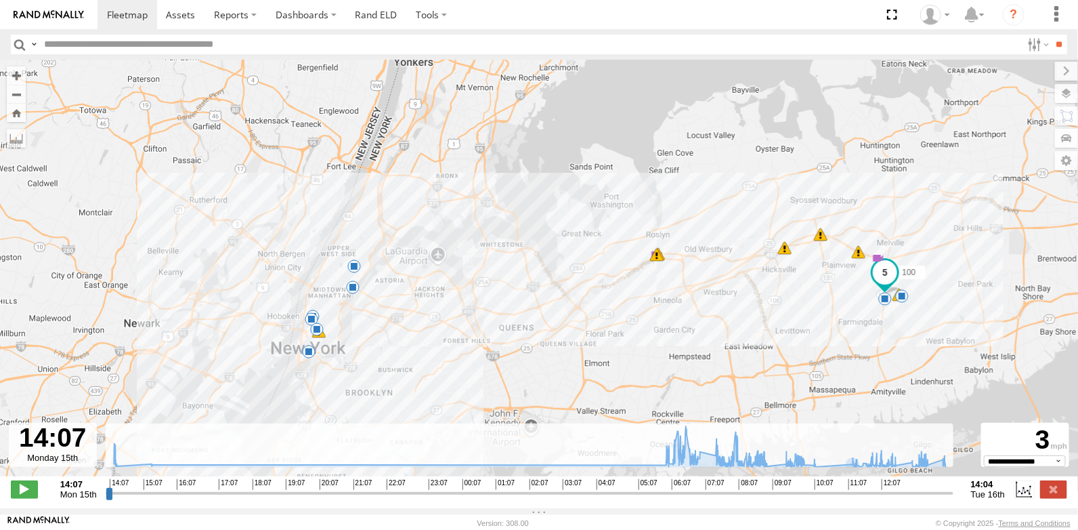
click at [309, 314] on span at bounding box center [313, 317] width 14 height 14
click at [386, 335] on div "100 06:21 Tue 07:00 Tue 09:26 Tue 14:13 Mon 06:06 Tue 08:55 Tue 10:00 Tue 10:19…" at bounding box center [539, 275] width 1078 height 431
click at [316, 322] on span at bounding box center [312, 319] width 14 height 14
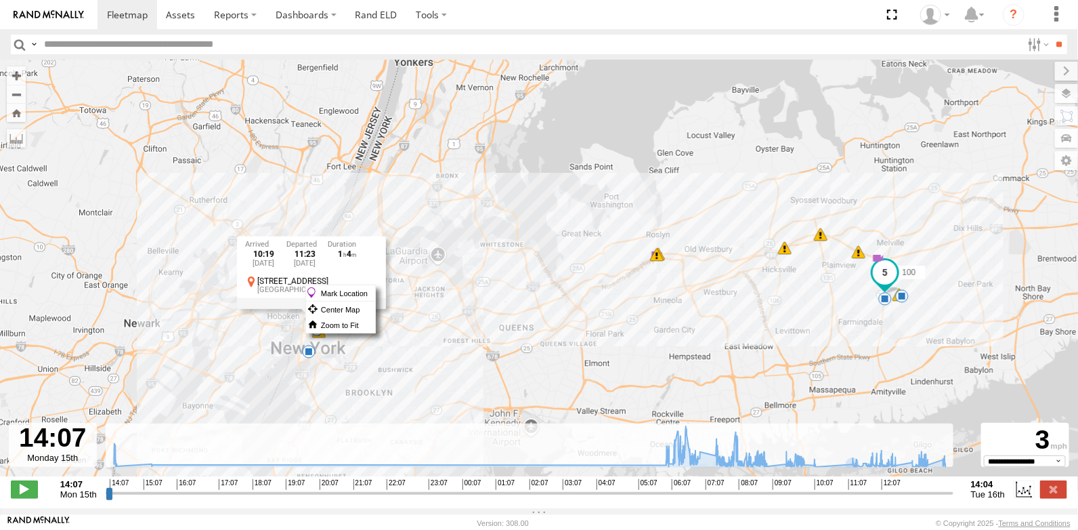
drag, startPoint x: 306, startPoint y: 285, endPoint x: 269, endPoint y: 390, distance: 110.6
click at [269, 390] on div "100 06:21 Tue 07:00 Tue 09:26 Tue 14:13 Mon 06:06 Tue 08:55 Tue 10:00 Tue 10:19…" at bounding box center [539, 275] width 1078 height 431
click at [337, 326] on label "Zoom to Fit" at bounding box center [340, 325] width 69 height 16
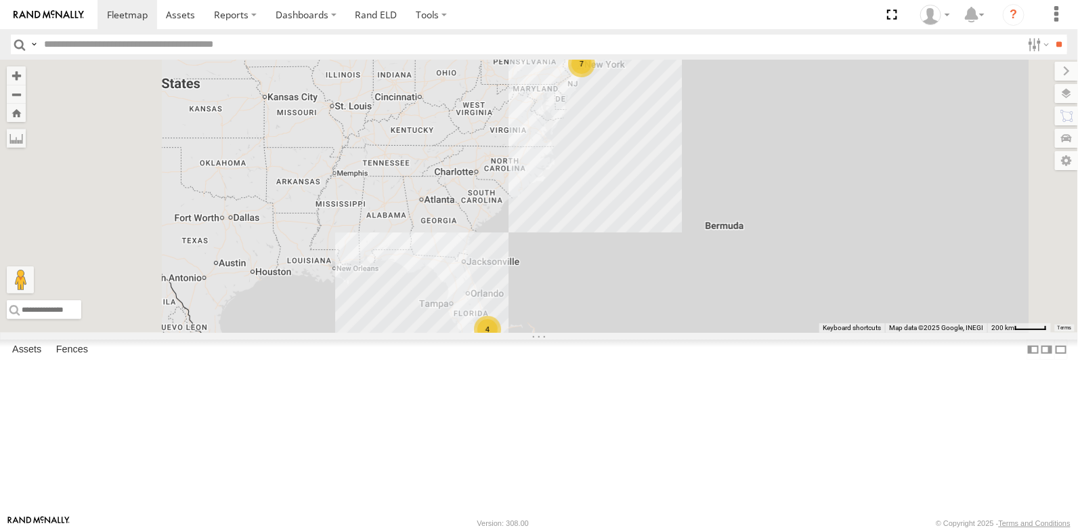
click at [595, 77] on div "7" at bounding box center [581, 63] width 27 height 27
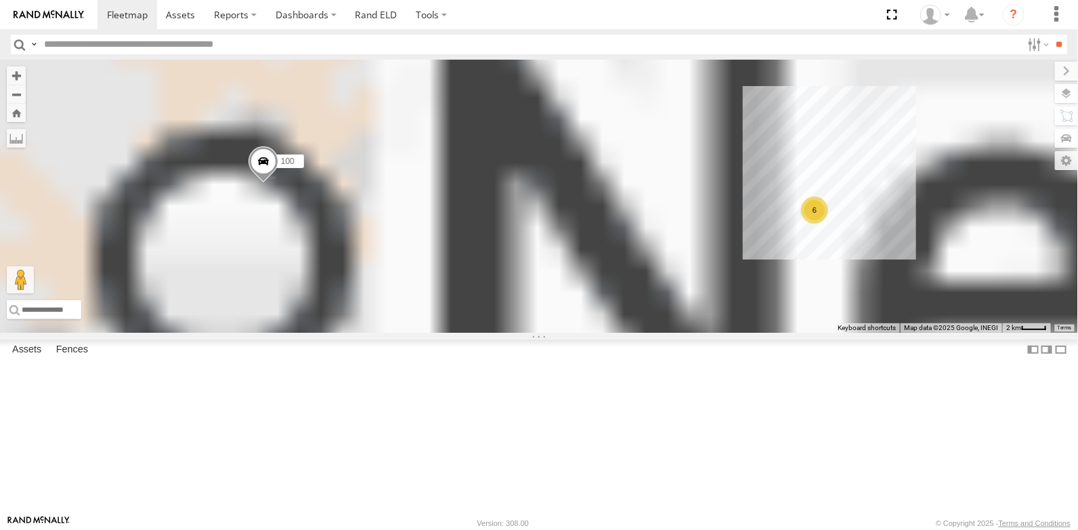
click at [753, 156] on div "100 6" at bounding box center [539, 196] width 1078 height 273
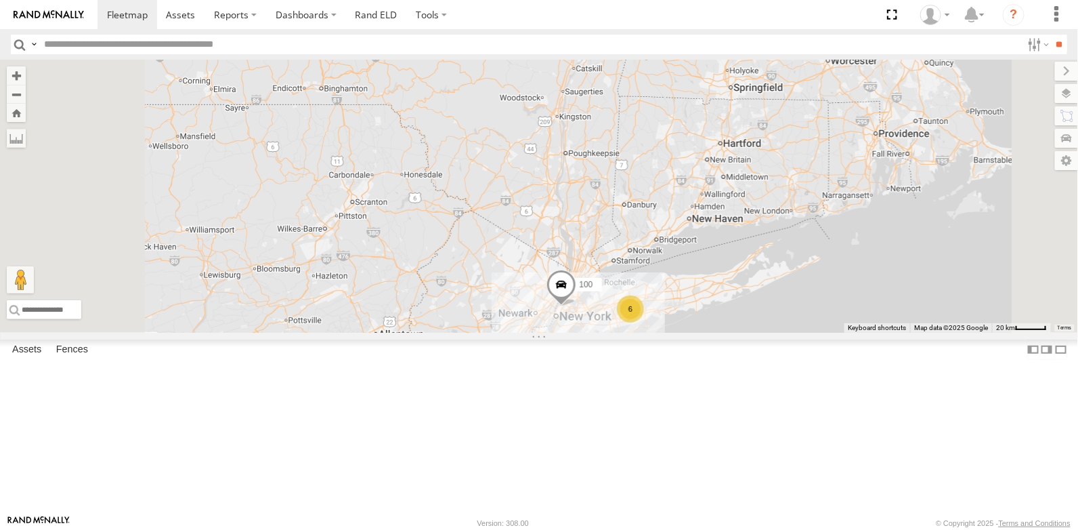
click at [0, 0] on span at bounding box center [0, 0] width 0 height 0
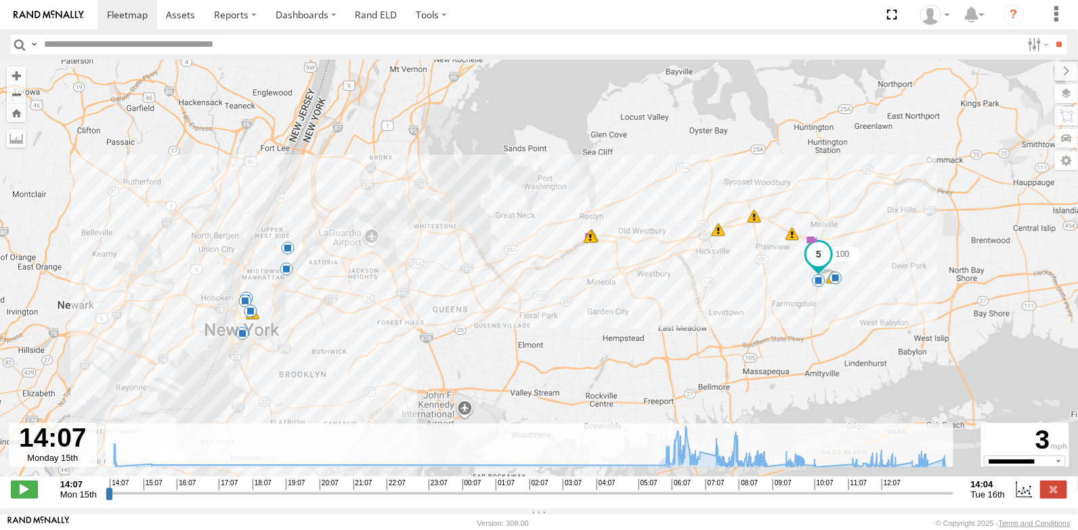
click at [291, 249] on span at bounding box center [288, 248] width 14 height 14
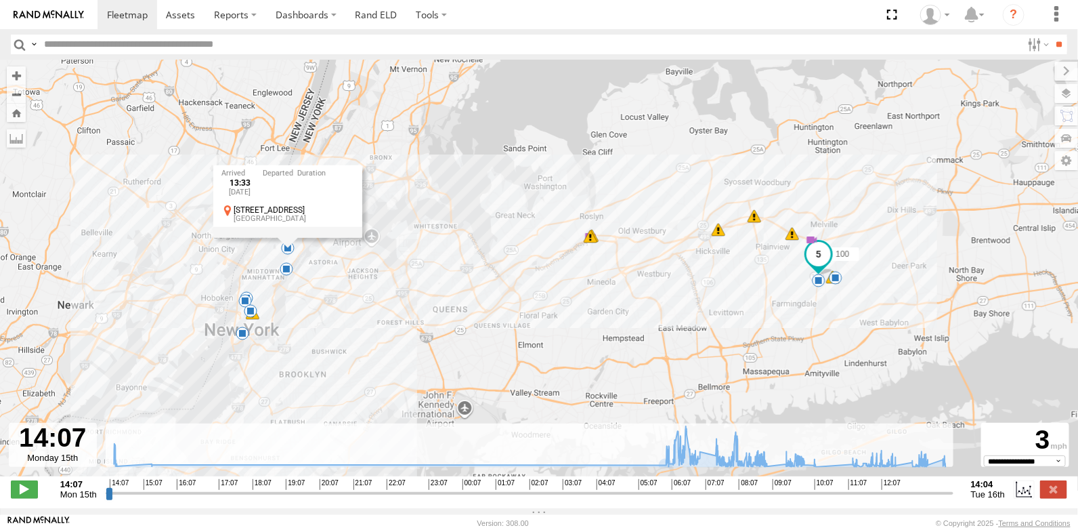
click at [291, 267] on span at bounding box center [287, 269] width 14 height 14
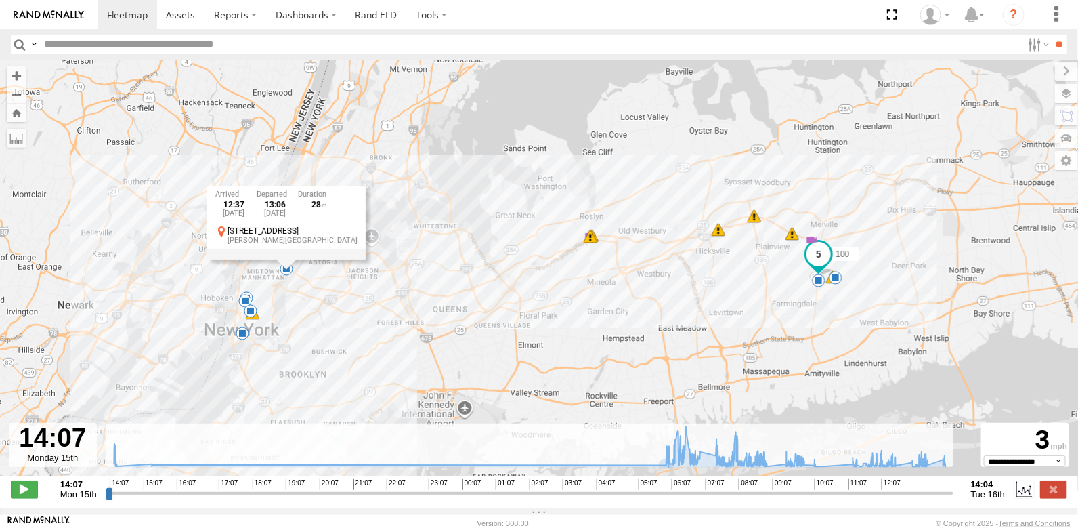
click at [251, 301] on span at bounding box center [245, 301] width 14 height 14
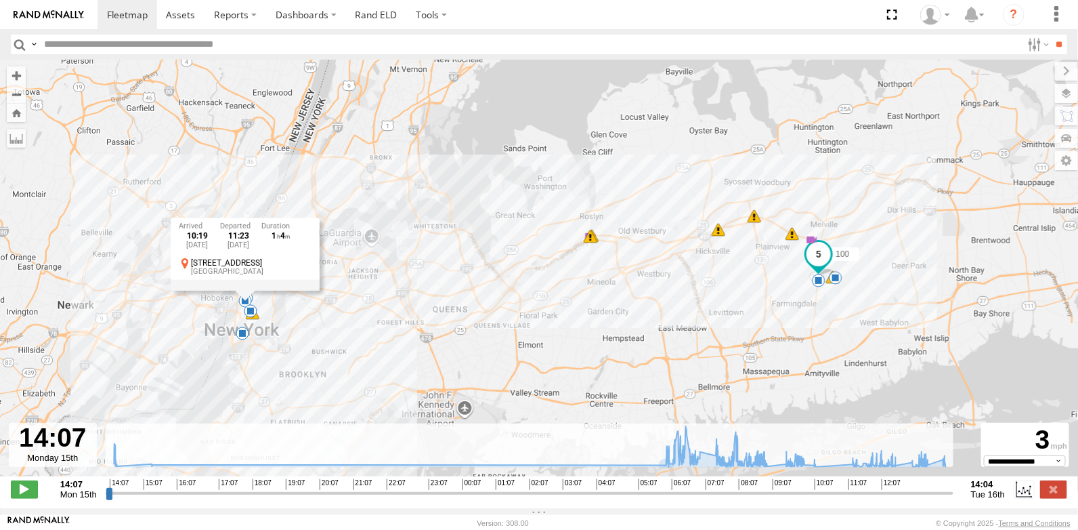
click at [244, 291] on div "10:19 Tue 16th Sep 11:23 Tue 16th Sep 1 4 142 7th Ave S West Village" at bounding box center [245, 254] width 149 height 72
click at [244, 307] on span at bounding box center [245, 301] width 14 height 14
click at [247, 291] on div "10:19 Tue 16th Sep 11:23 Tue 16th Sep 1 4 142 7th Ave S West Village" at bounding box center [245, 254] width 149 height 72
click at [251, 317] on span at bounding box center [251, 311] width 14 height 14
click at [245, 336] on span at bounding box center [243, 334] width 14 height 14
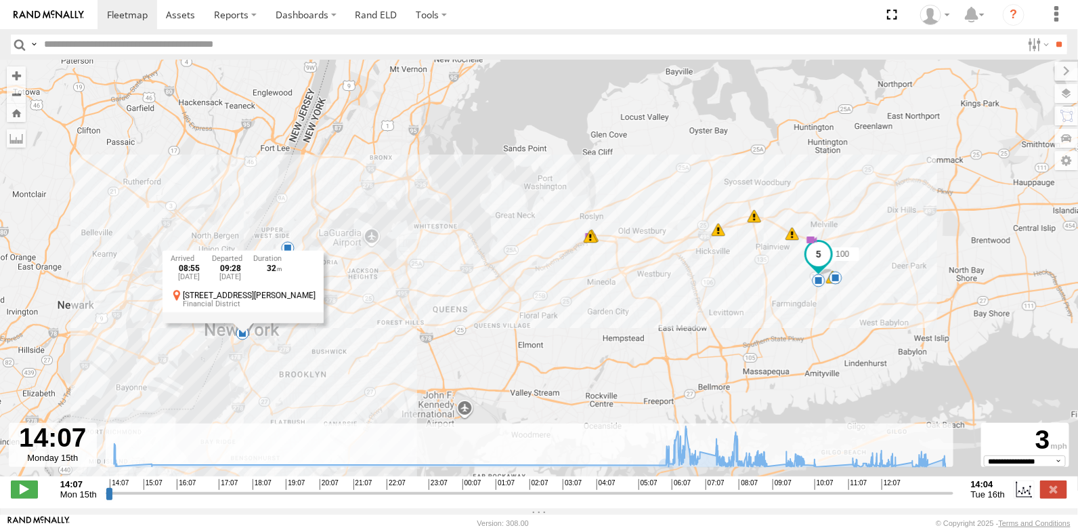
click at [456, 183] on div "100 14:13 Mon 06:06 Tue 06:21 Tue 07:00 Tue 09:26 Tue 11:55 Tue 08:55 Tue 10:00…" at bounding box center [539, 275] width 1078 height 431
click at [247, 298] on span at bounding box center [245, 301] width 14 height 14
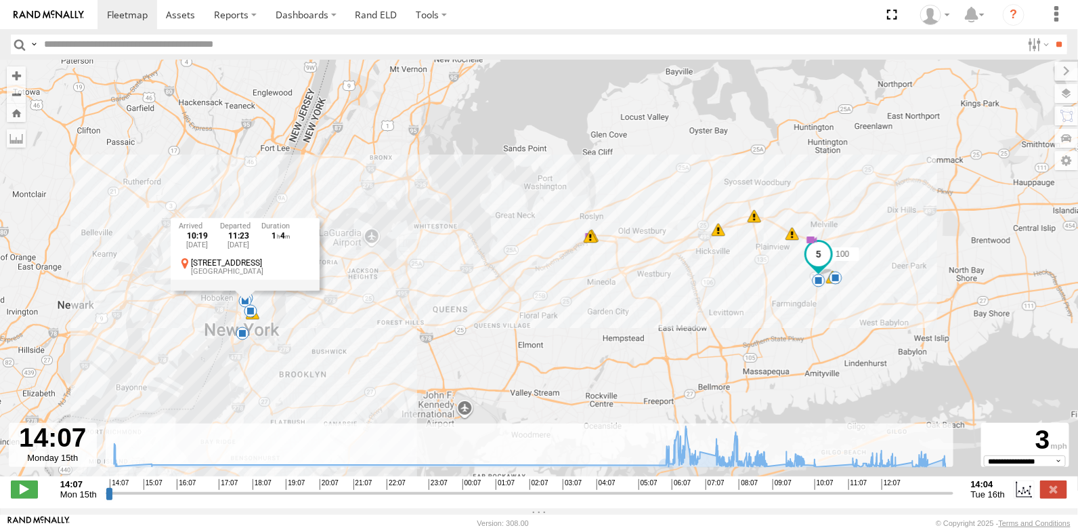
click at [250, 291] on div "10:19 Tue 16th Sep 11:23 Tue 16th Sep 1 4 142 7th Ave S West Village" at bounding box center [245, 254] width 149 height 72
click at [249, 300] on span at bounding box center [245, 301] width 14 height 14
click at [274, 310] on div "100 14:13 Mon 06:06 Tue 06:21 Tue 07:00 Tue 09:26 Tue 11:55 Tue 08:55 Tue 10:00…" at bounding box center [539, 275] width 1078 height 431
click at [286, 272] on span at bounding box center [287, 269] width 14 height 14
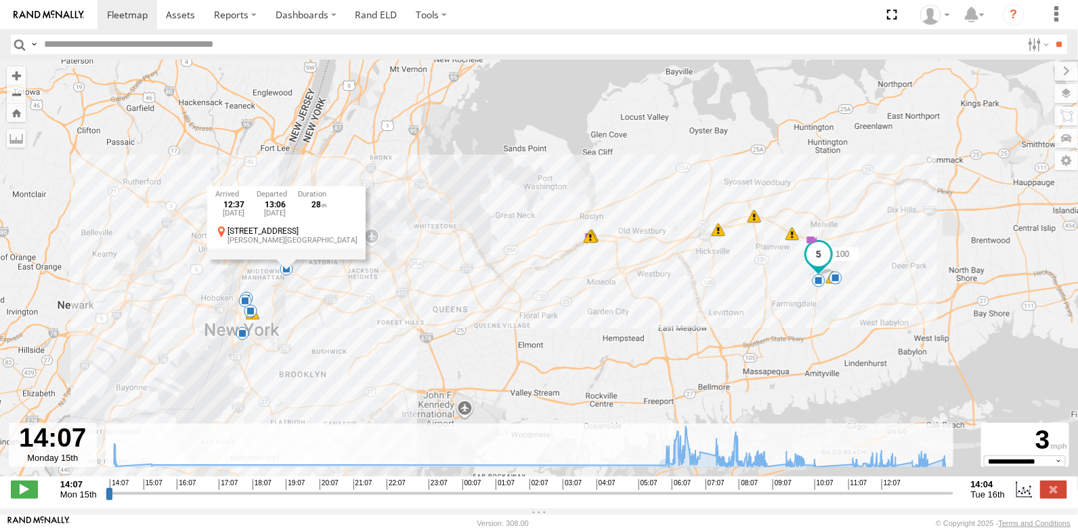
click at [247, 298] on span at bounding box center [245, 301] width 14 height 14
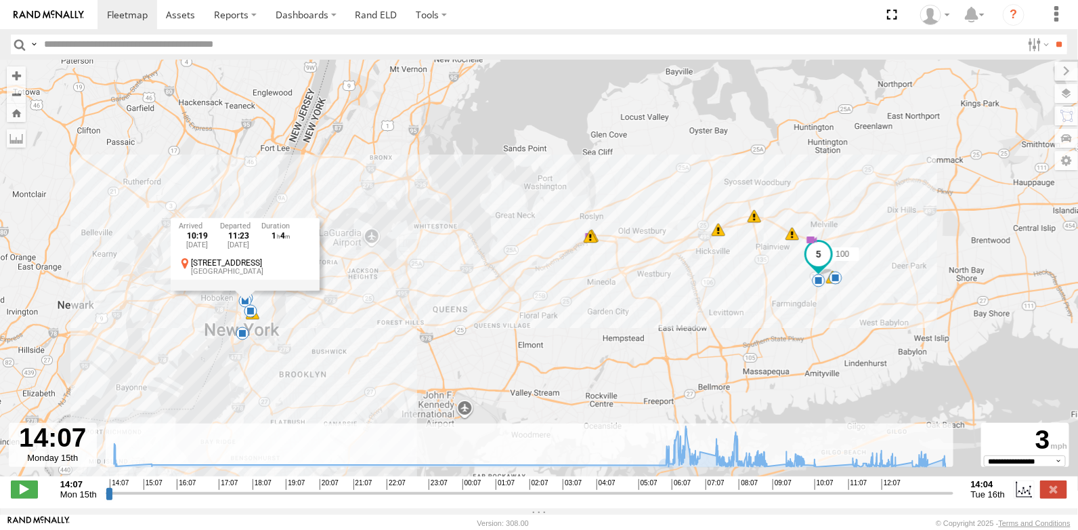
click at [271, 309] on div "100 14:13 Mon 06:06 Tue 06:21 Tue 07:00 Tue 09:26 Tue 11:55 Tue 08:55 Tue 10:00…" at bounding box center [539, 275] width 1078 height 431
click at [287, 276] on span at bounding box center [287, 269] width 14 height 14
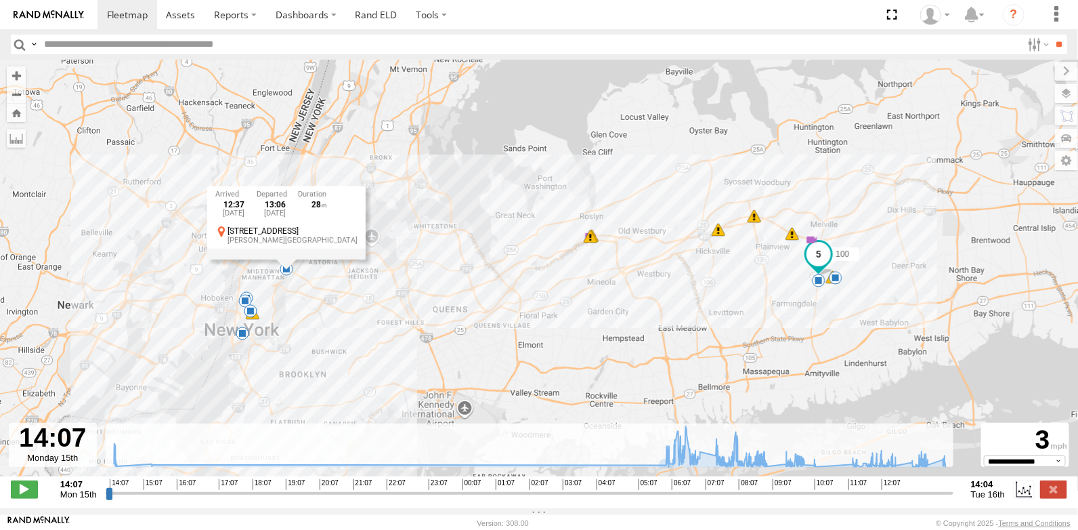
click at [283, 291] on div "100 14:13 Mon 06:06 Tue 06:21 Tue 07:00 Tue 09:26 Tue 11:55 Tue 08:55 Tue 10:00…" at bounding box center [539, 275] width 1078 height 431
click at [278, 314] on div "100 14:13 Mon 06:06 Tue 06:21 Tue 07:00 Tue 09:26 Tue 11:55 Tue 08:55 Tue 10:00…" at bounding box center [539, 275] width 1078 height 431
click at [287, 252] on span at bounding box center [288, 248] width 14 height 14
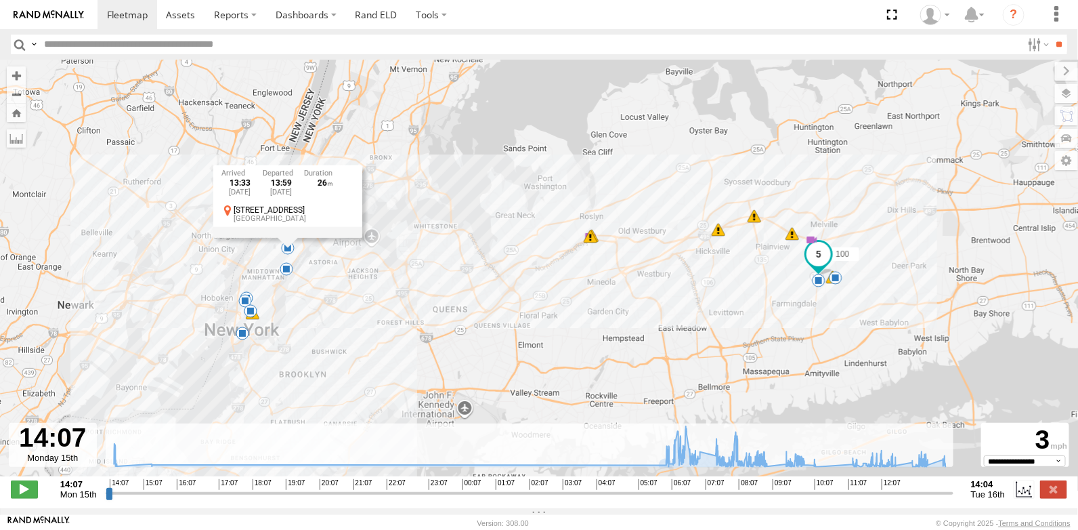
click at [570, 95] on div "100 14:13 Mon 06:06 Tue 06:21 Tue 07:00 Tue 09:26 Tue 11:55 Tue 08:55 Tue 10:00…" at bounding box center [539, 275] width 1078 height 431
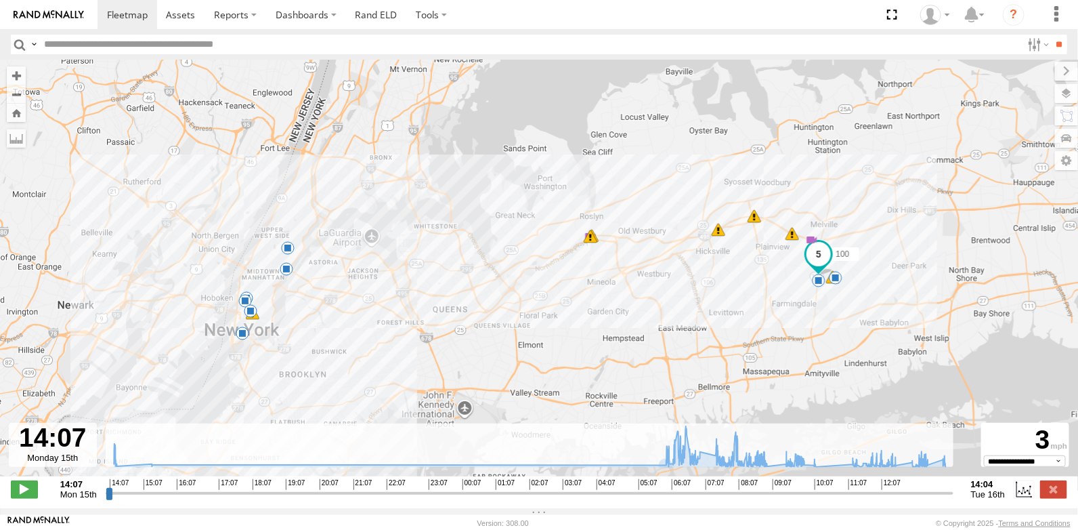
click at [301, 258] on div "100 14:13 Mon 06:06 Tue 06:21 Tue 07:00 Tue 09:26 Tue 11:55 Tue 08:55 Tue 10:00…" at bounding box center [539, 275] width 1078 height 431
click at [70, 12] on img at bounding box center [49, 14] width 70 height 9
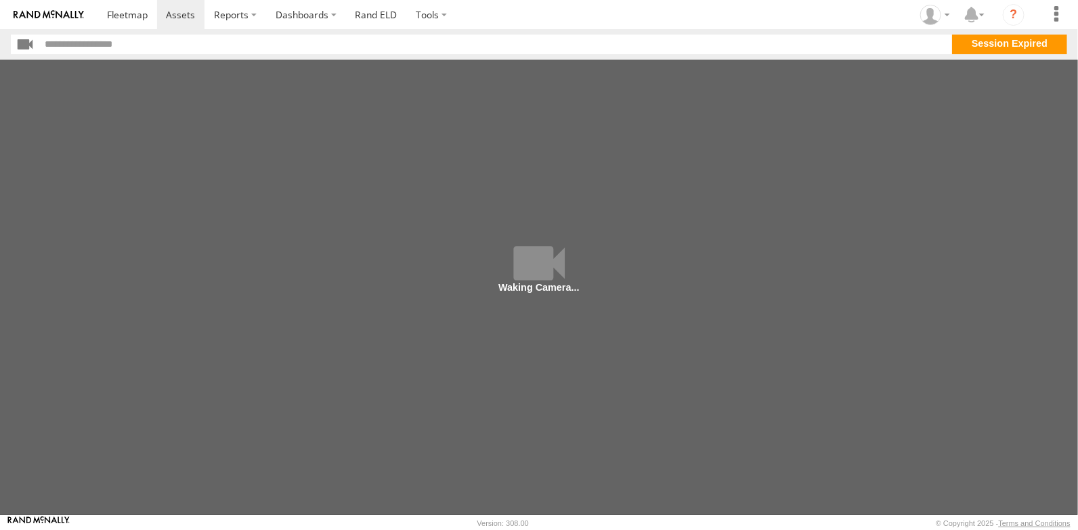
click at [545, 269] on main at bounding box center [539, 287] width 1078 height 455
click at [184, 21] on link at bounding box center [181, 14] width 48 height 29
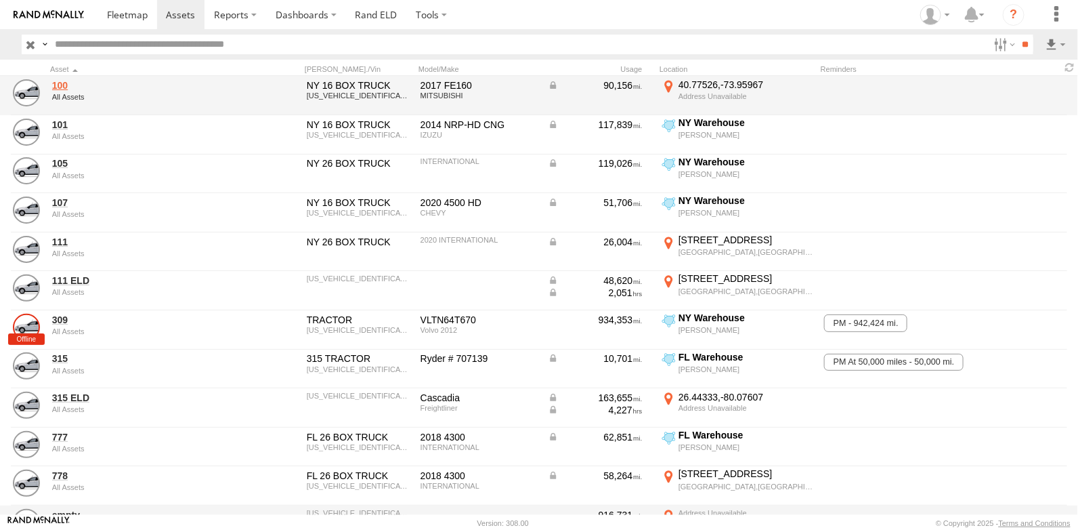
click at [54, 85] on link "100" at bounding box center [145, 85] width 186 height 12
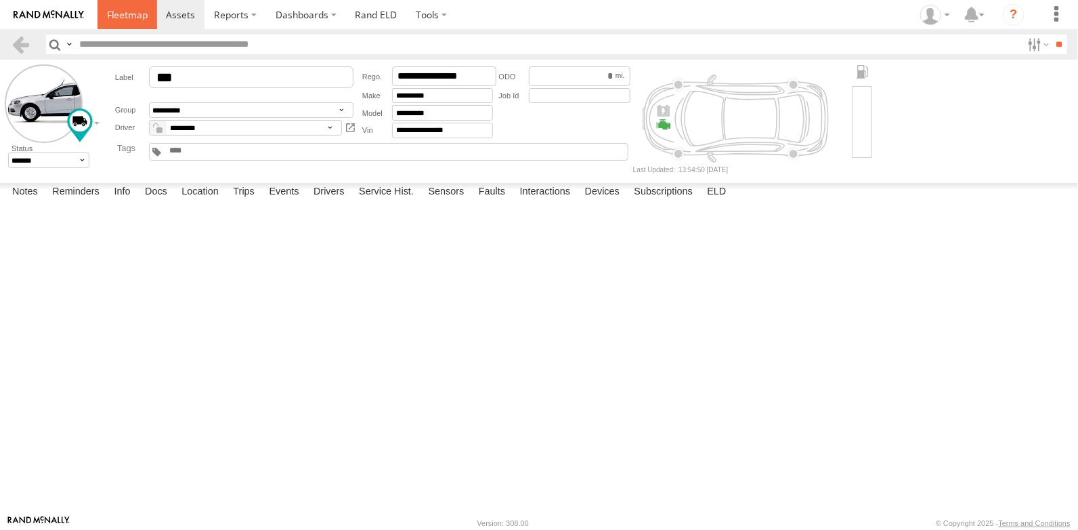
click at [127, 20] on span at bounding box center [127, 14] width 41 height 13
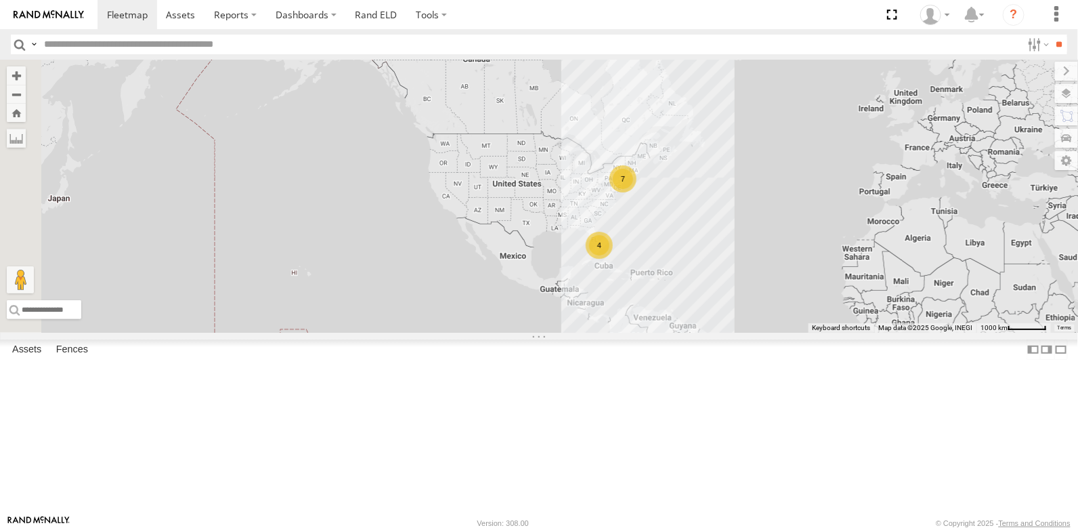
click at [0, 0] on link at bounding box center [0, 0] width 0 height 0
click at [0, 0] on span at bounding box center [0, 0] width 0 height 0
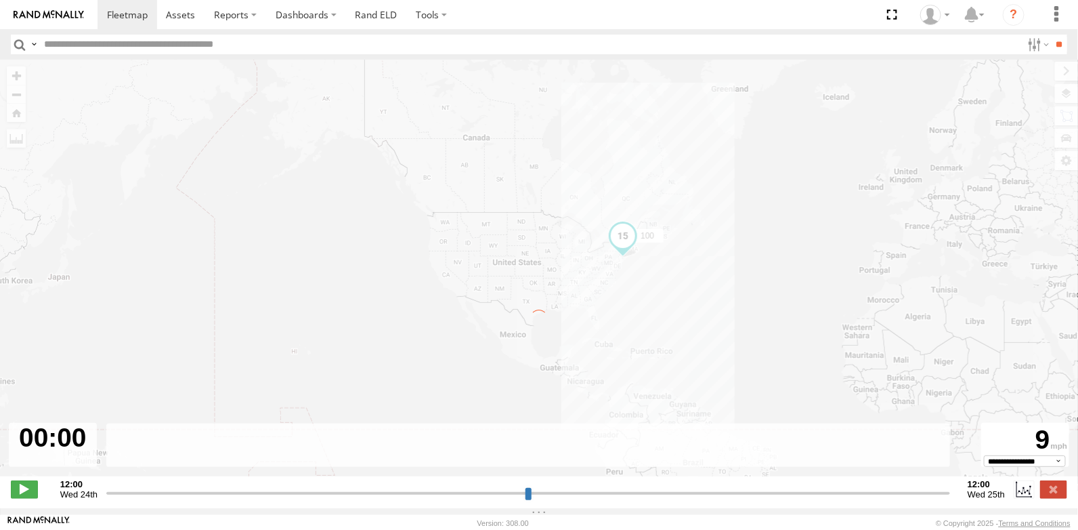
type input "**********"
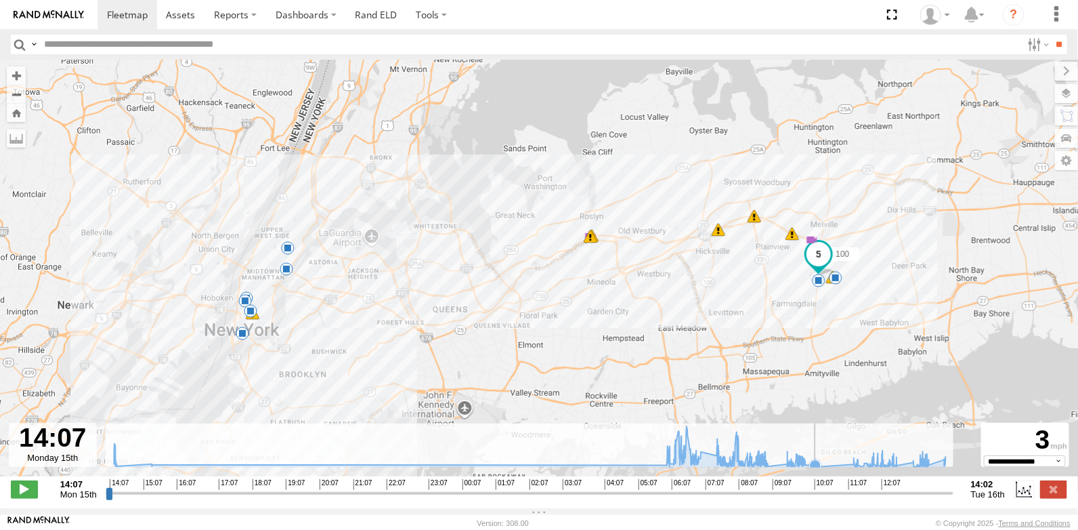
click at [813, 467] on icon at bounding box center [815, 465] width 11 height 11
click at [857, 471] on icon at bounding box center [857, 466] width 11 height 11
click at [843, 465] on icon at bounding box center [529, 446] width 845 height 41
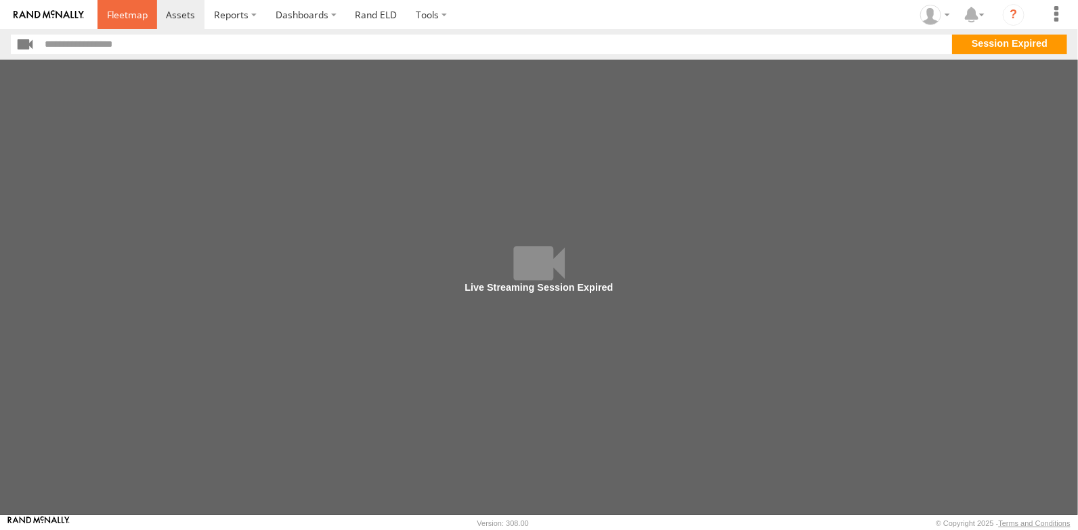
click at [126, 17] on span at bounding box center [127, 14] width 41 height 13
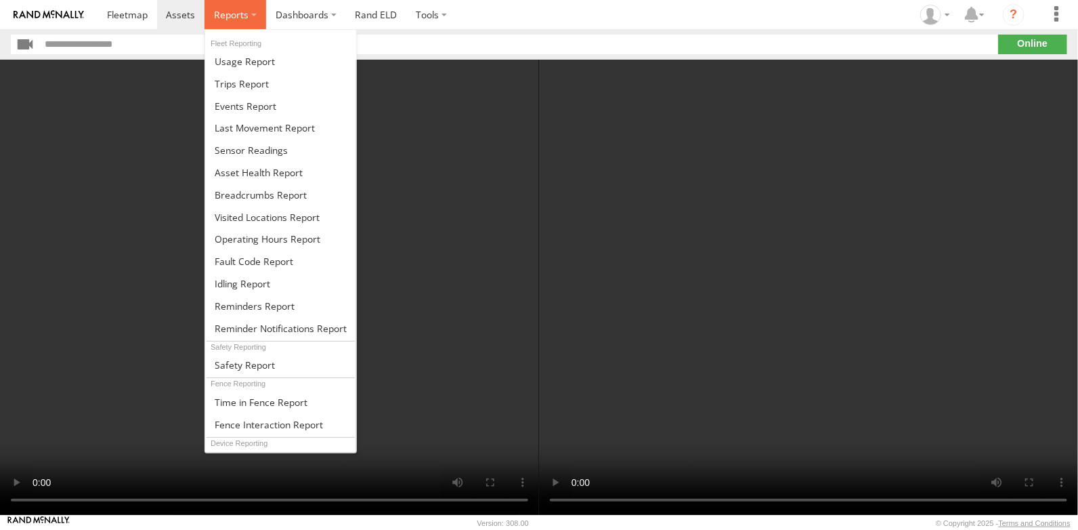
click at [220, 18] on span at bounding box center [231, 14] width 35 height 13
click at [252, 79] on span at bounding box center [242, 83] width 54 height 13
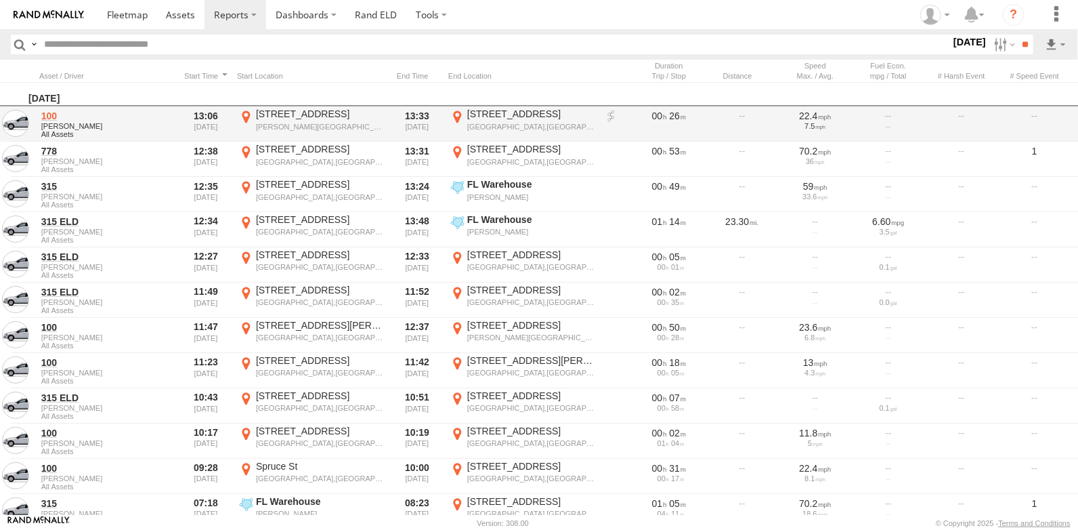
click at [47, 112] on link "100" at bounding box center [106, 116] width 131 height 12
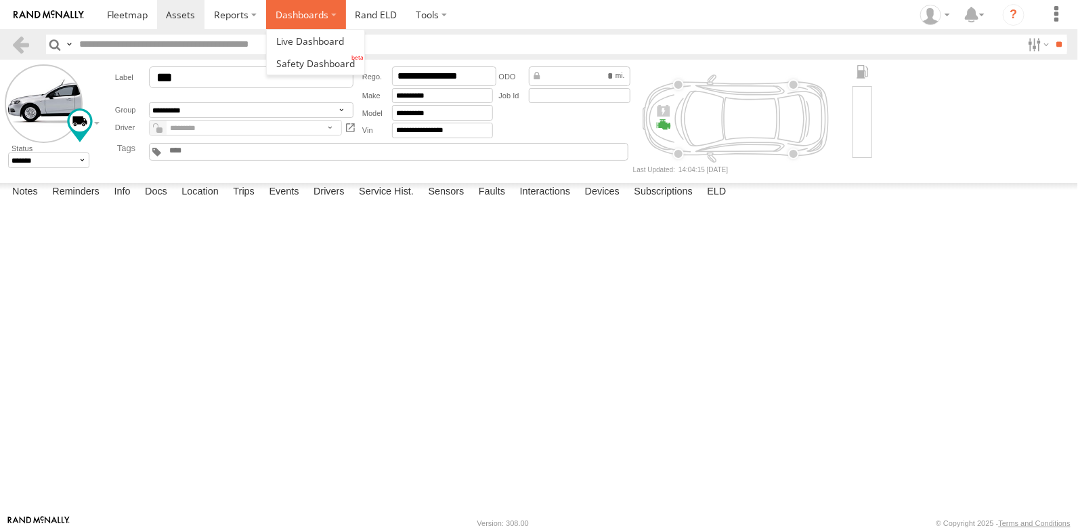
click at [319, 19] on label "Dashboards" at bounding box center [306, 14] width 80 height 29
click at [312, 18] on label "Dashboards" at bounding box center [306, 14] width 80 height 29
click at [306, 41] on span at bounding box center [310, 41] width 68 height 13
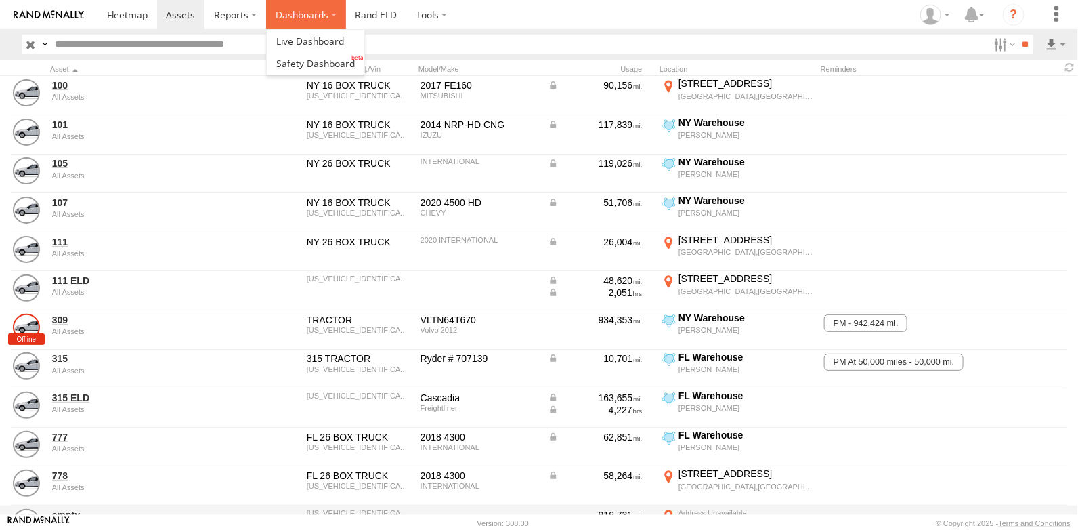
click at [278, 11] on label "Dashboards" at bounding box center [306, 14] width 80 height 29
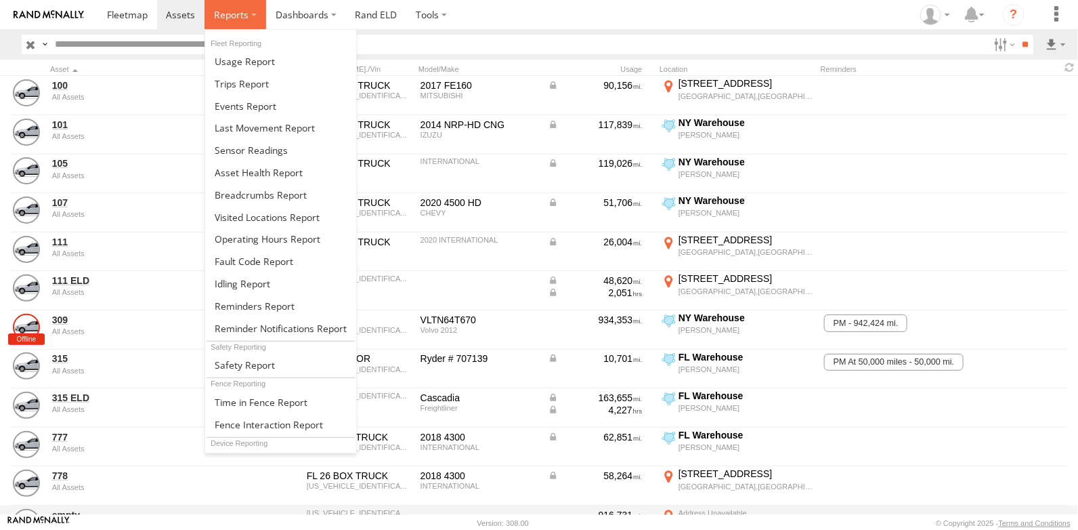
click at [238, 19] on span at bounding box center [231, 14] width 35 height 13
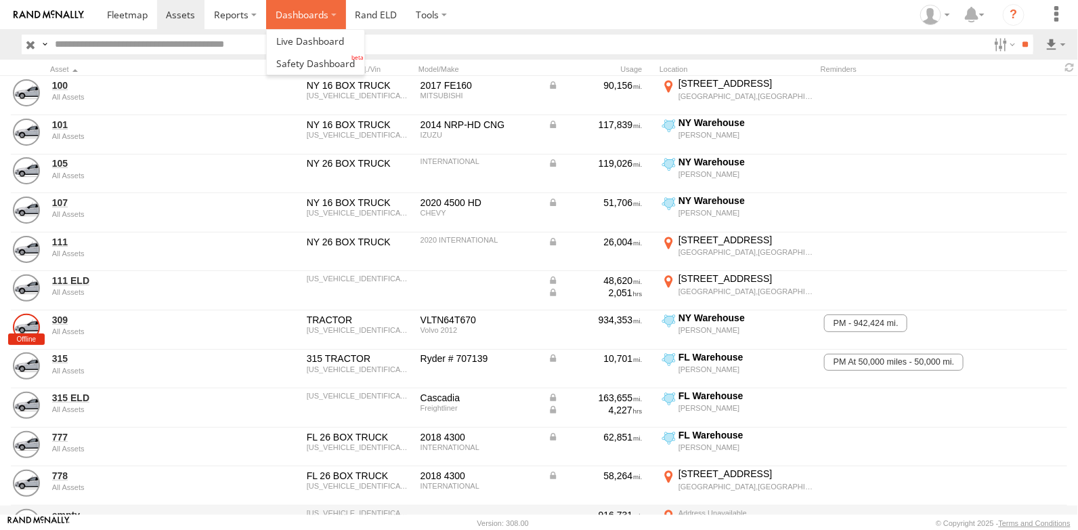
click at [293, 12] on label "Dashboards" at bounding box center [306, 14] width 80 height 29
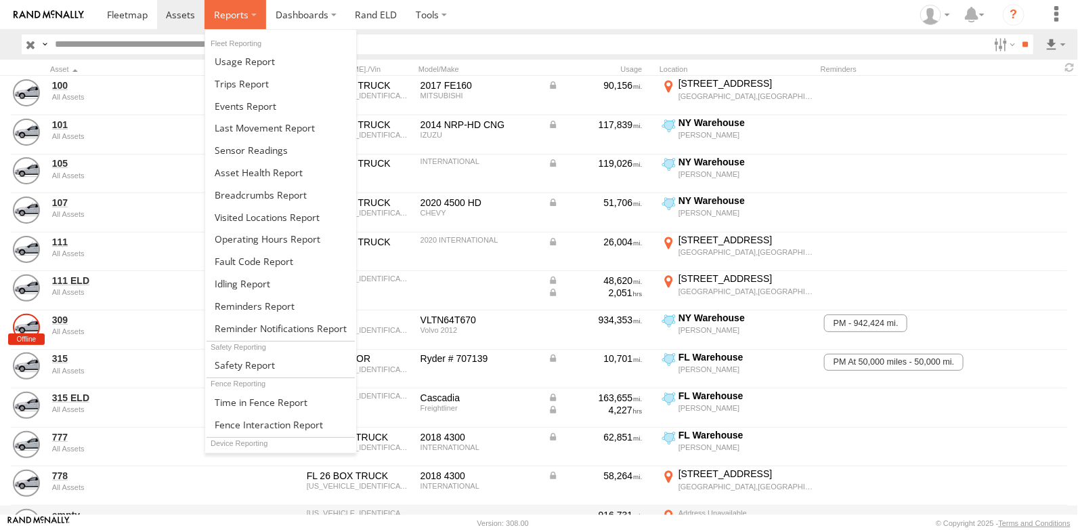
click at [238, 19] on span at bounding box center [231, 14] width 35 height 13
click at [241, 65] on span at bounding box center [245, 61] width 60 height 13
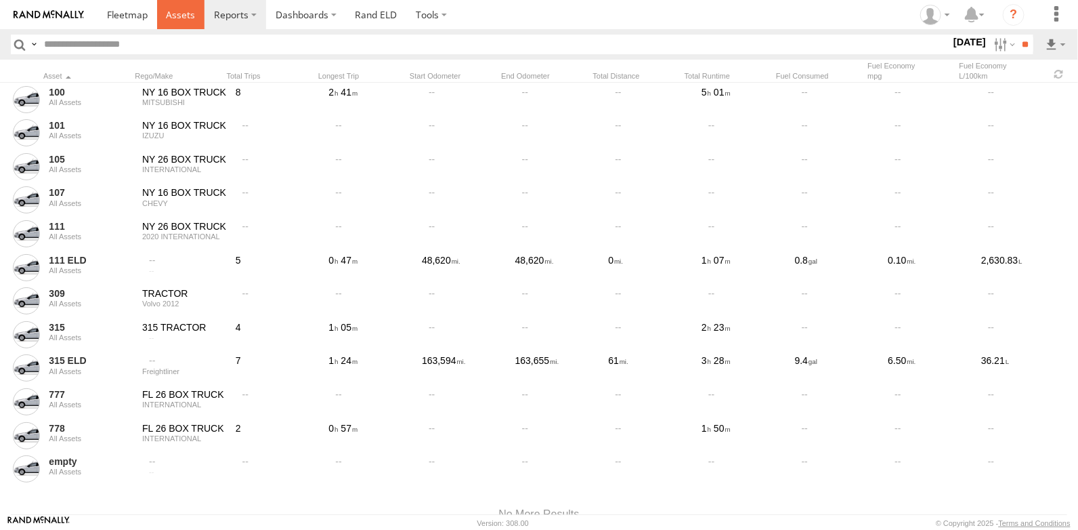
click at [165, 17] on link at bounding box center [181, 14] width 48 height 29
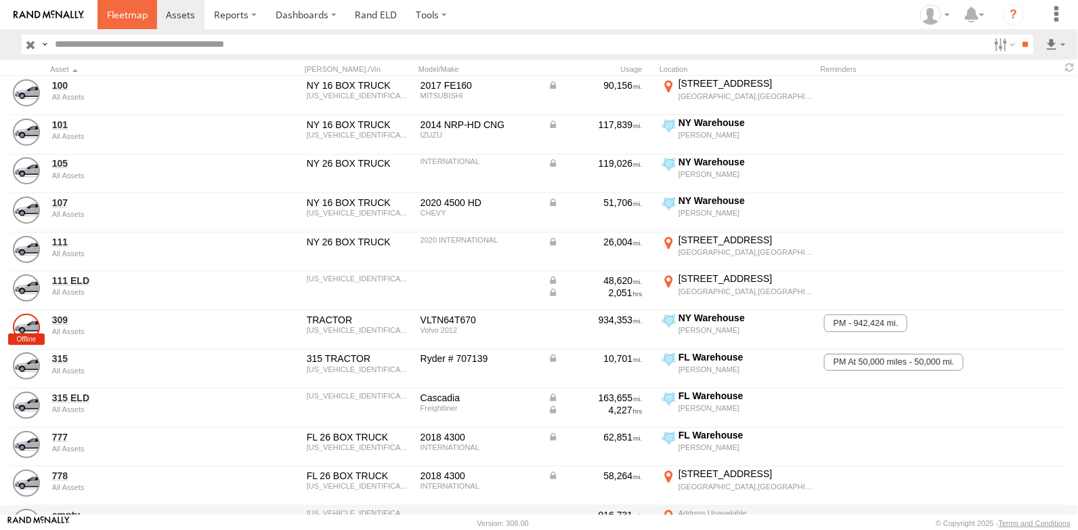
click at [142, 12] on span at bounding box center [127, 14] width 41 height 13
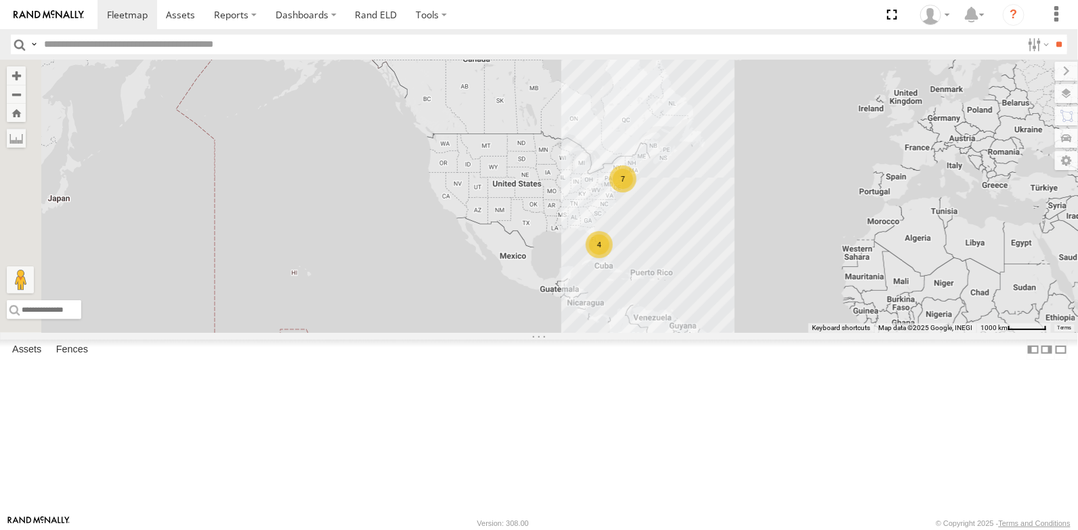
click at [0, 0] on span at bounding box center [0, 0] width 0 height 0
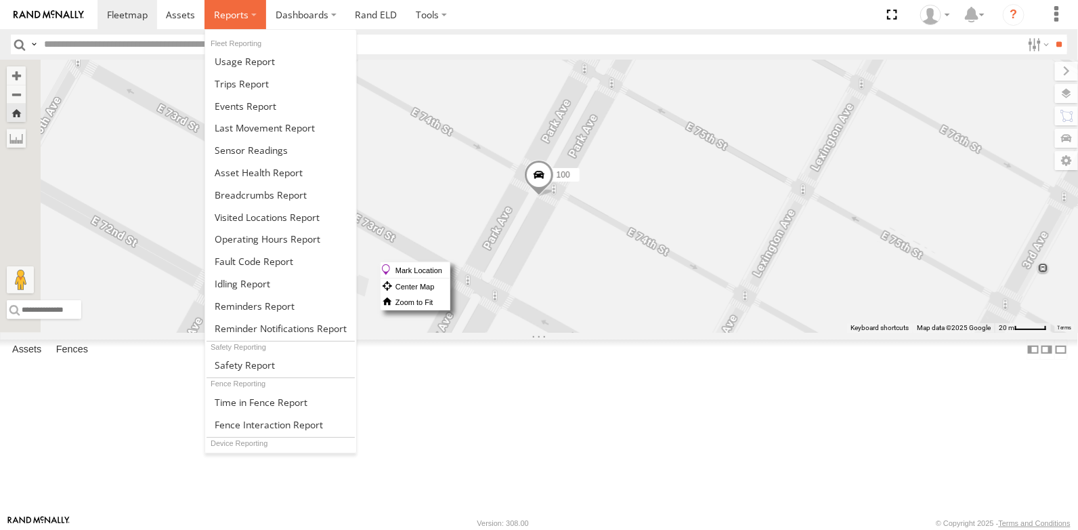
drag, startPoint x: 719, startPoint y: 261, endPoint x: 244, endPoint y: 12, distance: 536.3
click at [244, 12] on span at bounding box center [231, 14] width 35 height 13
click at [283, 193] on span at bounding box center [261, 194] width 92 height 13
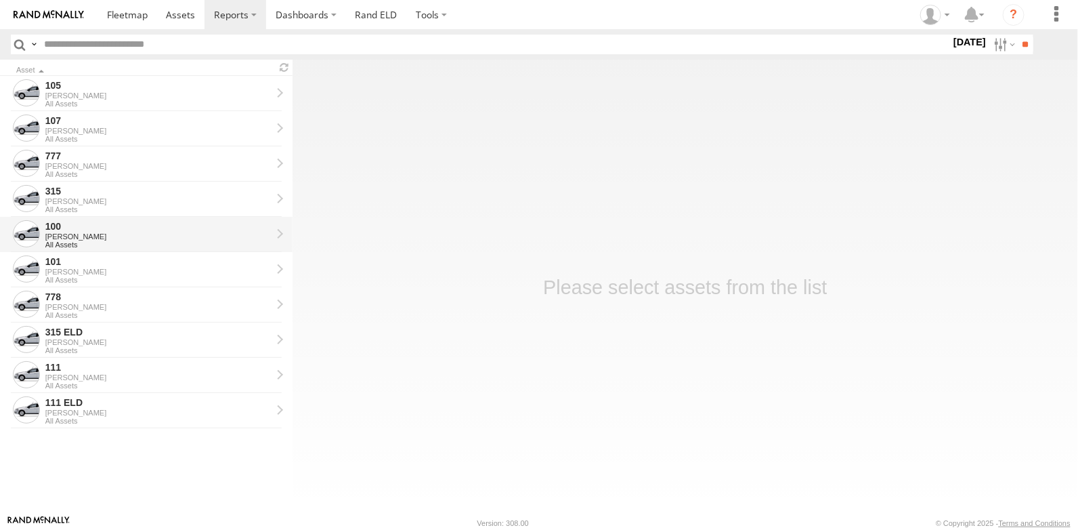
click at [207, 228] on div "100" at bounding box center [158, 226] width 226 height 12
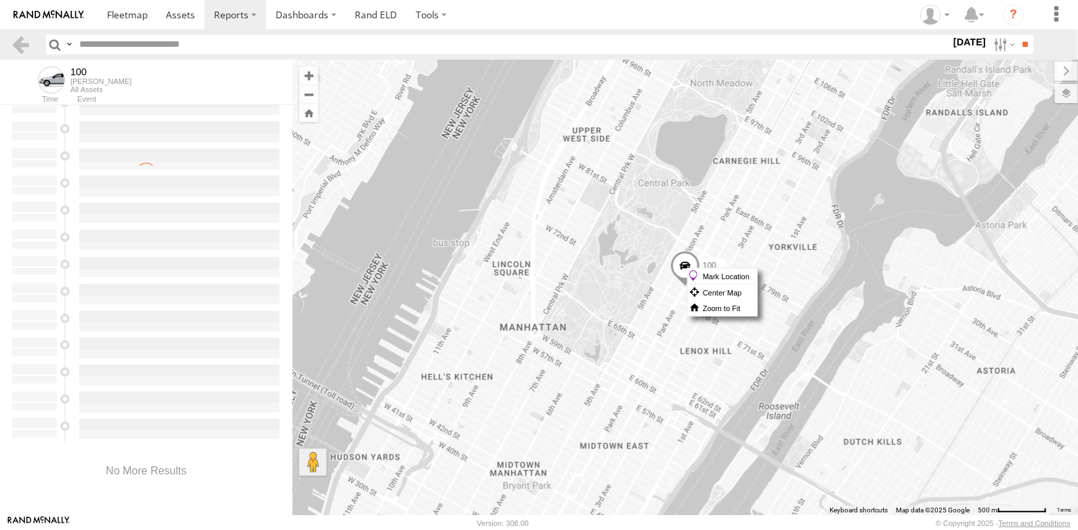
scroll to position [354, 0]
drag, startPoint x: 286, startPoint y: 302, endPoint x: 277, endPoint y: 137, distance: 165.5
click at [277, 137] on div at bounding box center [146, 88] width 293 height 675
click at [175, 12] on span at bounding box center [180, 14] width 29 height 13
